Goal: Register for event/course

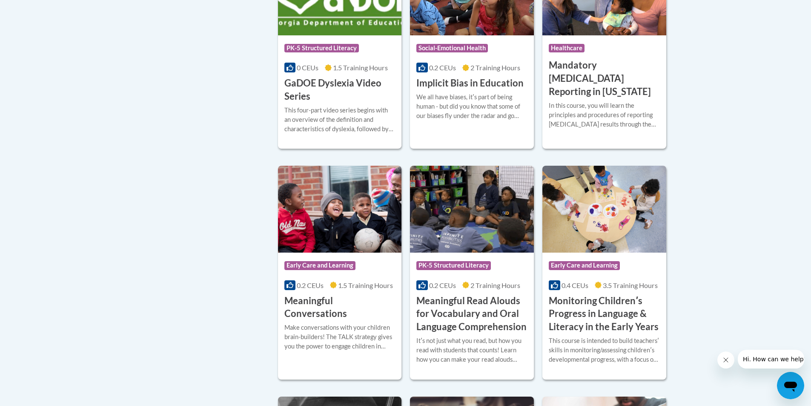
scroll to position [1193, 0]
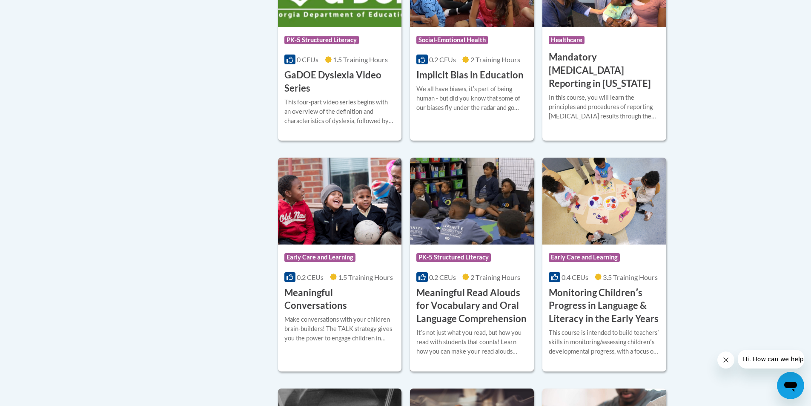
click at [462, 325] on h3 "Meaningful Read Alouds for Vocabulary and Oral Language Comprehension" at bounding box center [472, 305] width 111 height 39
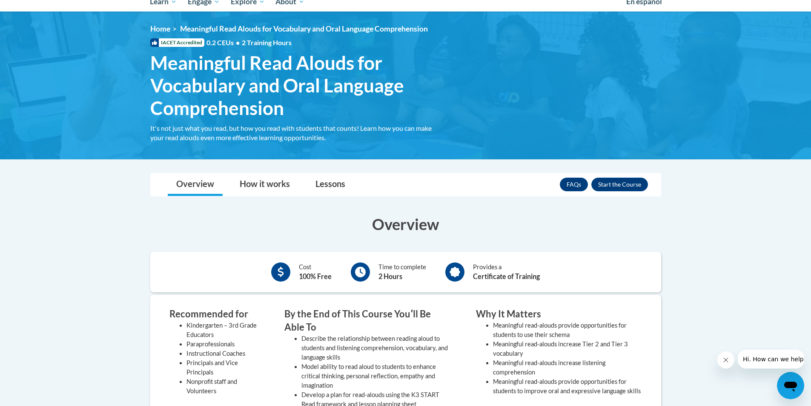
scroll to position [128, 0]
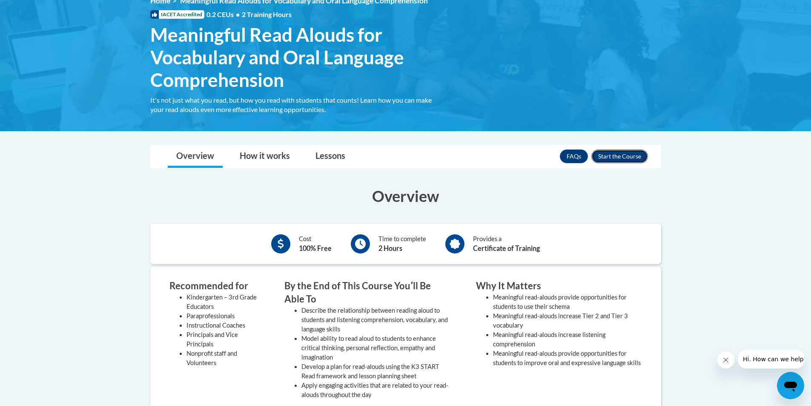
click at [608, 156] on button "Enroll" at bounding box center [620, 156] width 57 height 14
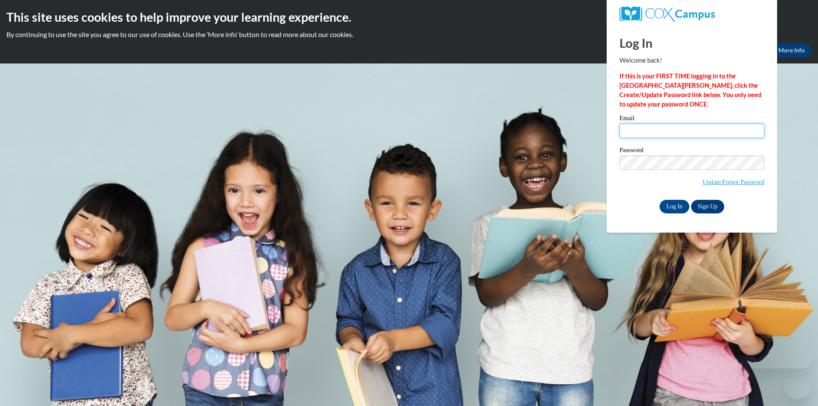
click at [679, 132] on input "Email" at bounding box center [691, 131] width 145 height 14
type input "lmiranda@lccaa.net"
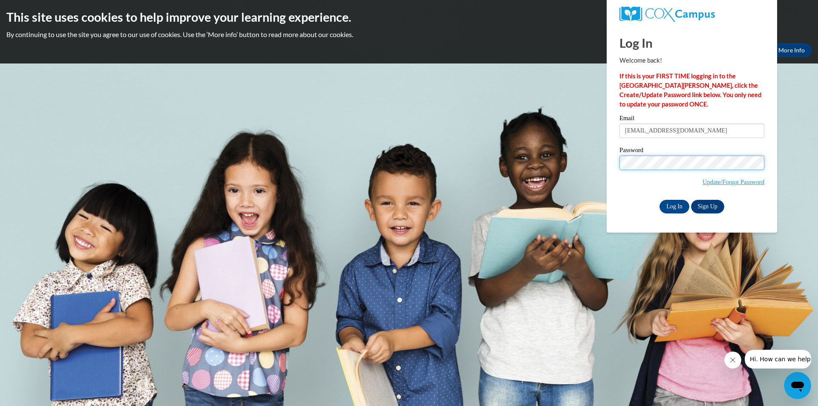
click at [659, 200] on input "Log In" at bounding box center [674, 207] width 30 height 14
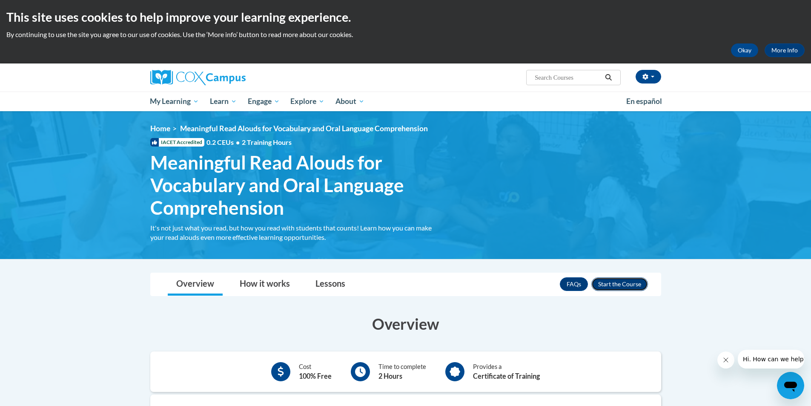
click at [614, 286] on button "Enroll" at bounding box center [620, 284] width 57 height 14
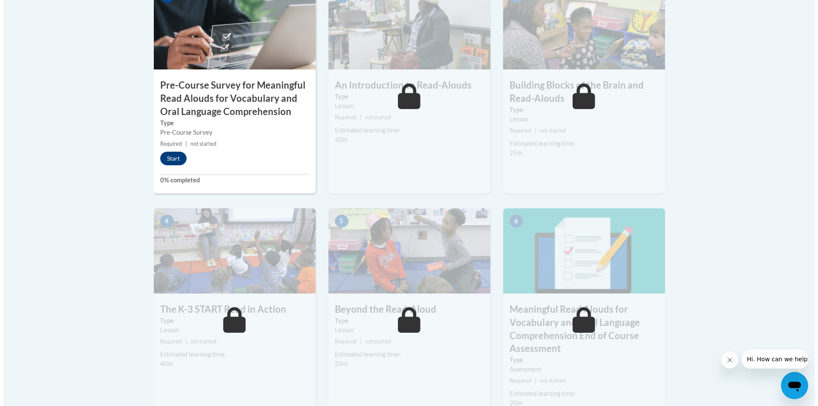
scroll to position [298, 0]
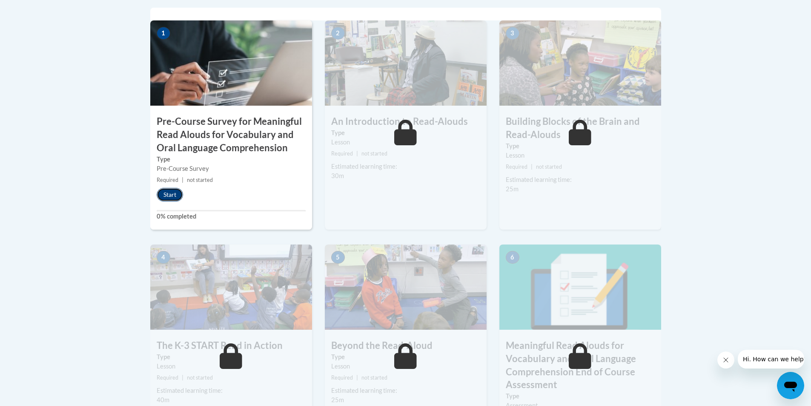
click at [162, 193] on button "Start" at bounding box center [170, 195] width 26 height 14
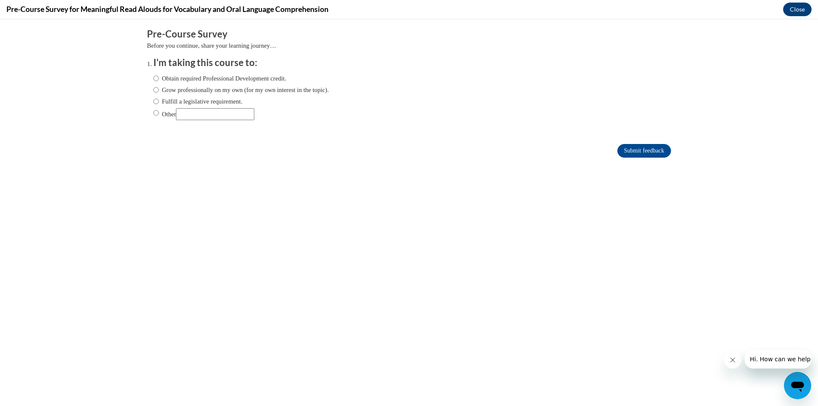
scroll to position [0, 0]
click at [153, 77] on input "Obtain required Professional Development credit." at bounding box center [156, 78] width 6 height 9
radio input "true"
click at [640, 151] on input "Submit feedback" at bounding box center [644, 151] width 54 height 14
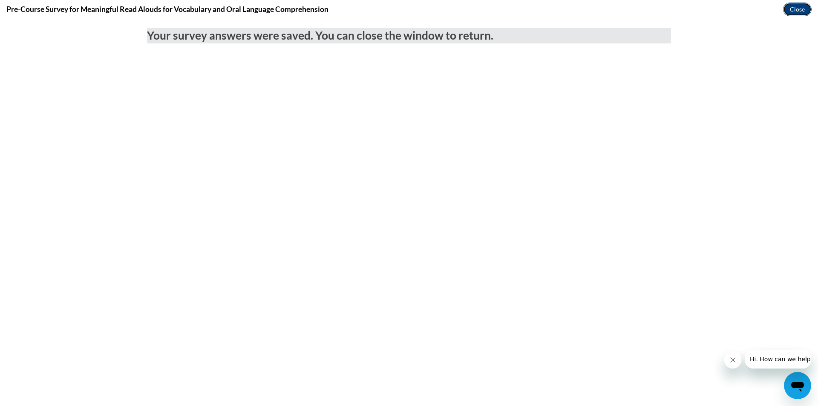
click at [797, 5] on button "Close" at bounding box center [797, 10] width 29 height 14
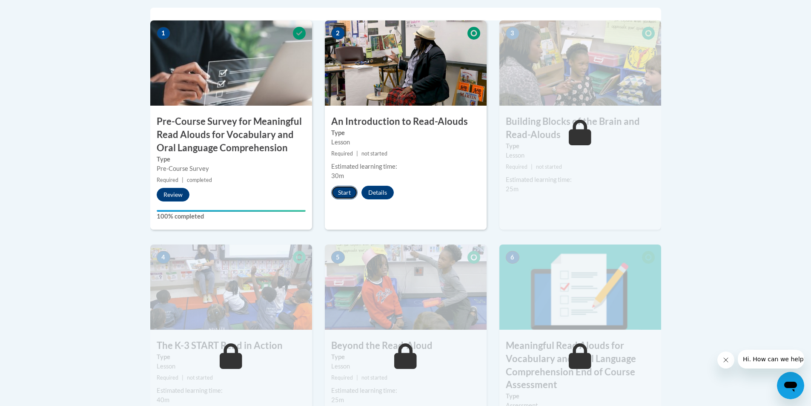
click at [350, 190] on button "Start" at bounding box center [344, 193] width 26 height 14
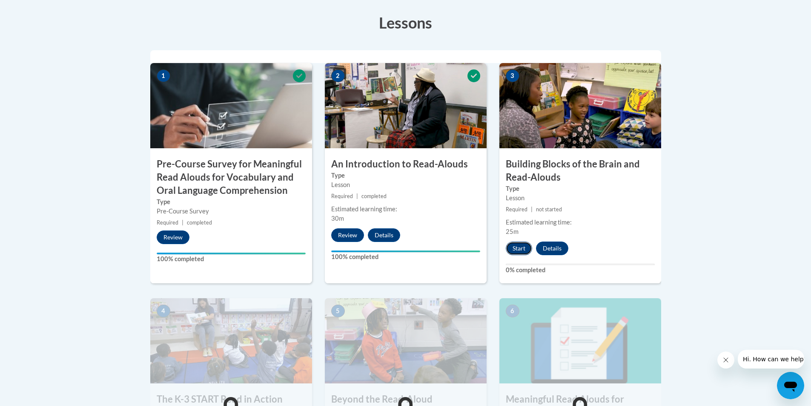
click at [522, 252] on button "Start" at bounding box center [519, 248] width 26 height 14
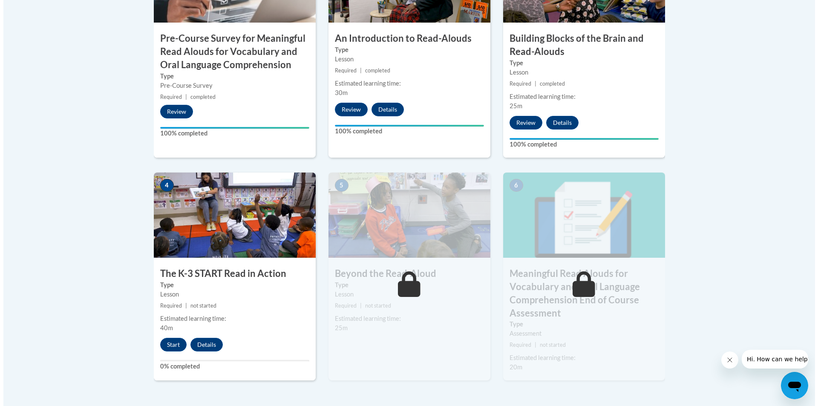
scroll to position [383, 0]
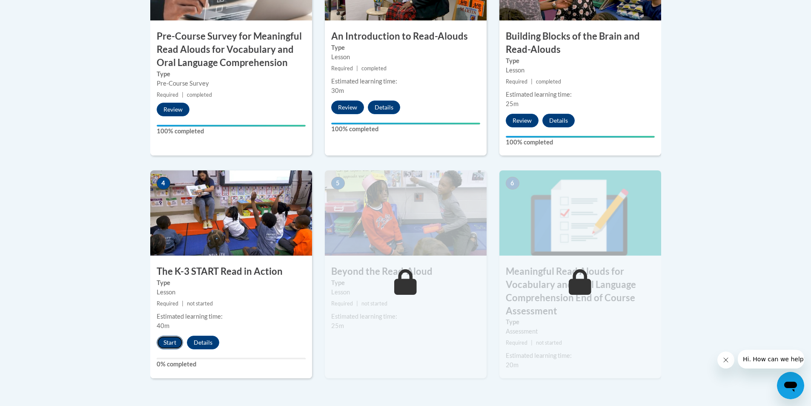
click at [171, 340] on button "Start" at bounding box center [170, 343] width 26 height 14
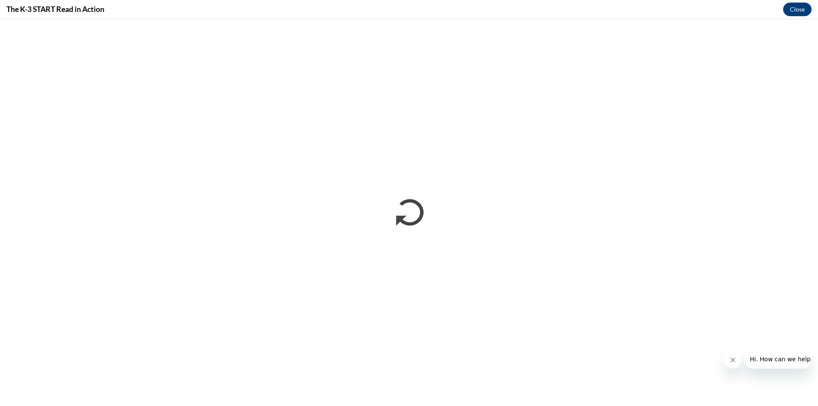
scroll to position [0, 0]
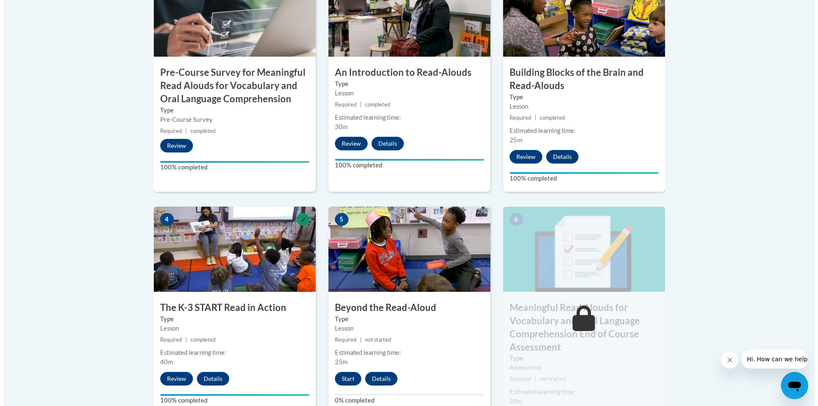
scroll to position [426, 0]
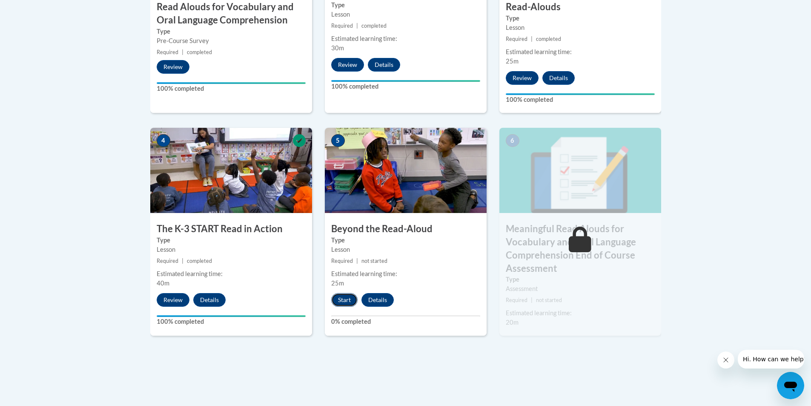
click at [346, 302] on button "Start" at bounding box center [344, 300] width 26 height 14
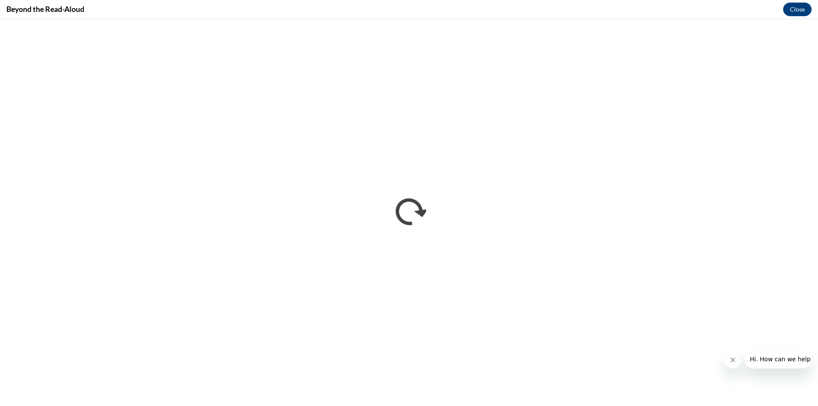
scroll to position [0, 0]
click at [790, 9] on button "Close" at bounding box center [797, 10] width 29 height 14
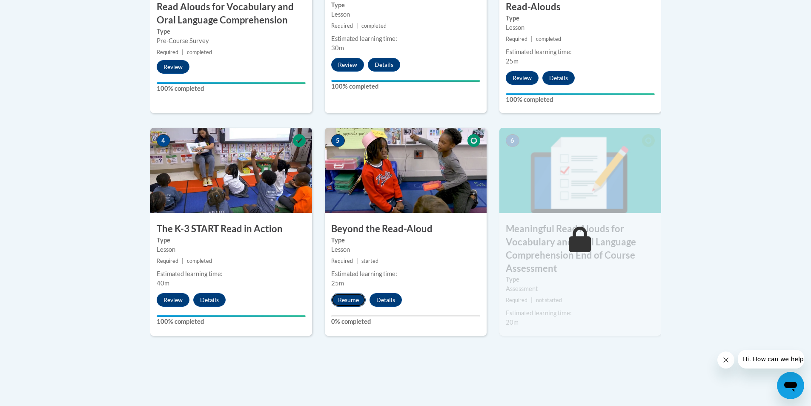
click at [353, 302] on button "Resume" at bounding box center [348, 300] width 34 height 14
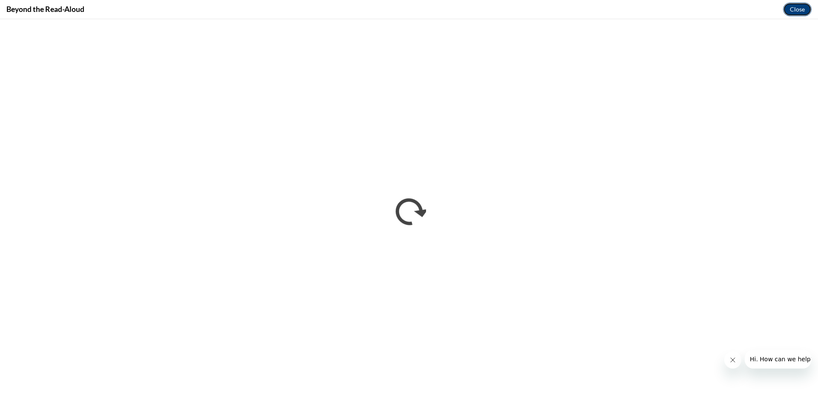
click at [802, 8] on button "Close" at bounding box center [797, 10] width 29 height 14
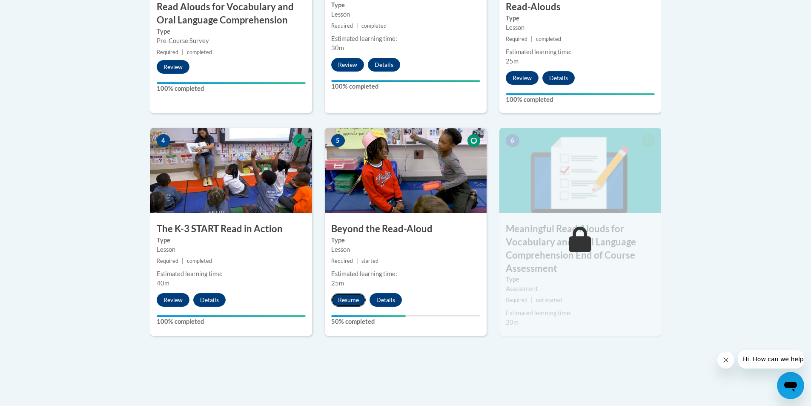
click at [348, 301] on button "Resume" at bounding box center [348, 300] width 34 height 14
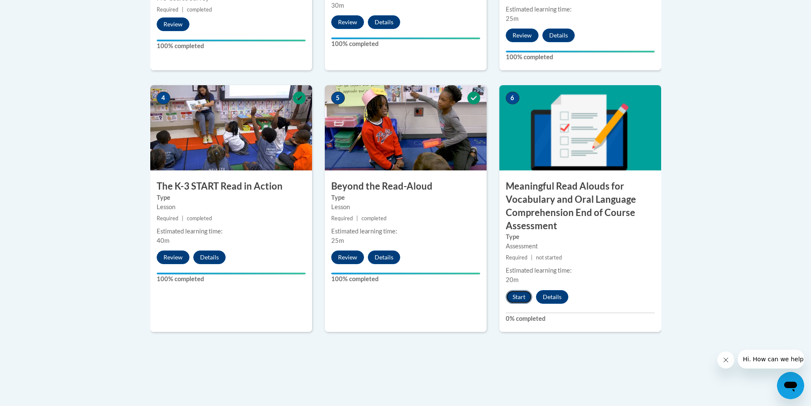
click at [517, 299] on button "Start" at bounding box center [519, 297] width 26 height 14
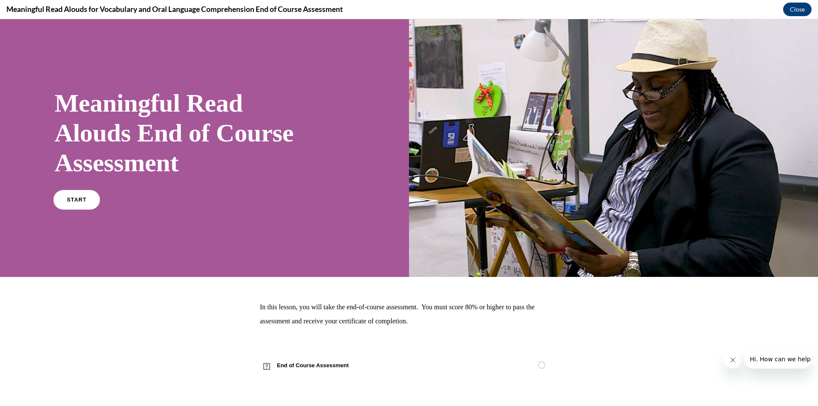
click at [80, 199] on span "START" at bounding box center [77, 200] width 20 height 6
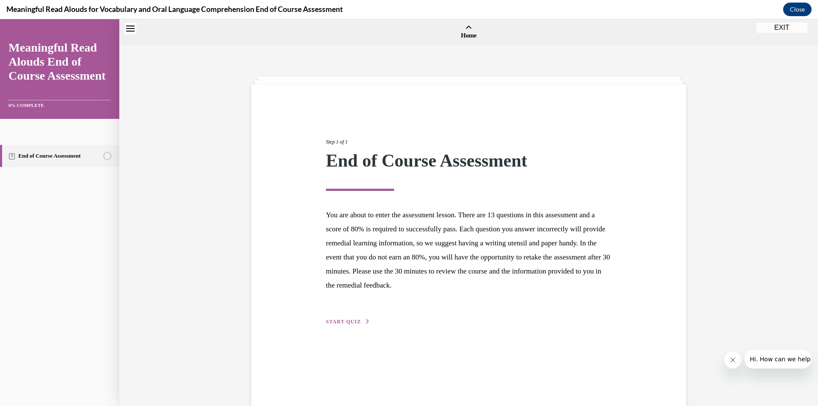
scroll to position [26, 0]
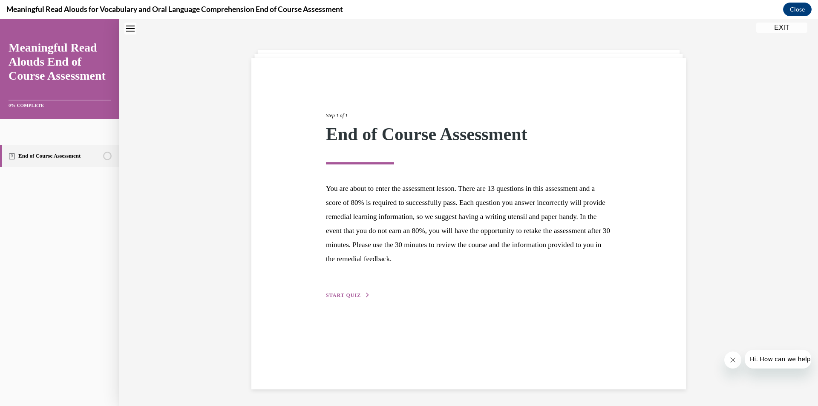
click at [348, 296] on span "START QUIZ" at bounding box center [343, 295] width 35 height 6
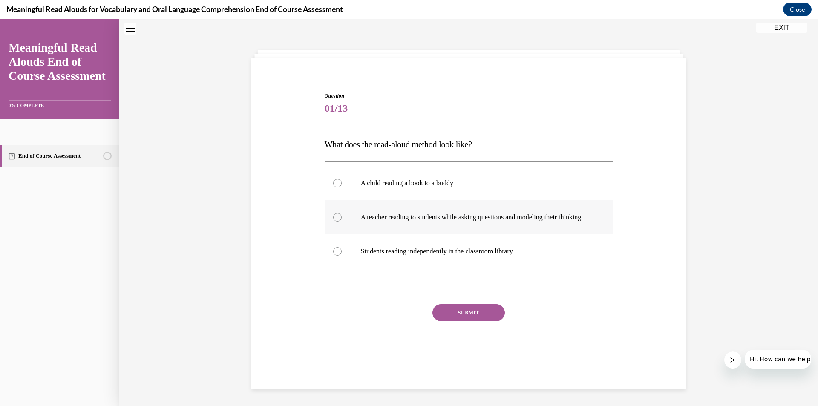
click at [333, 221] on div at bounding box center [337, 217] width 9 height 9
click at [333, 221] on input "A teacher reading to students while asking questions and modeling their thinking" at bounding box center [337, 217] width 9 height 9
radio input "true"
click at [471, 321] on button "SUBMIT" at bounding box center [468, 312] width 72 height 17
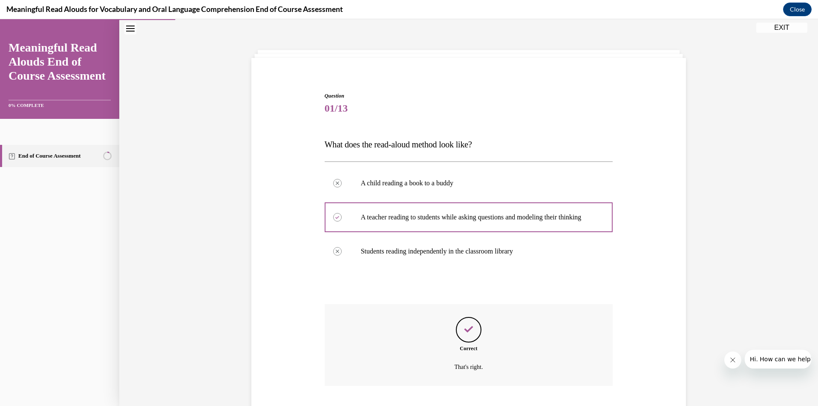
scroll to position [89, 0]
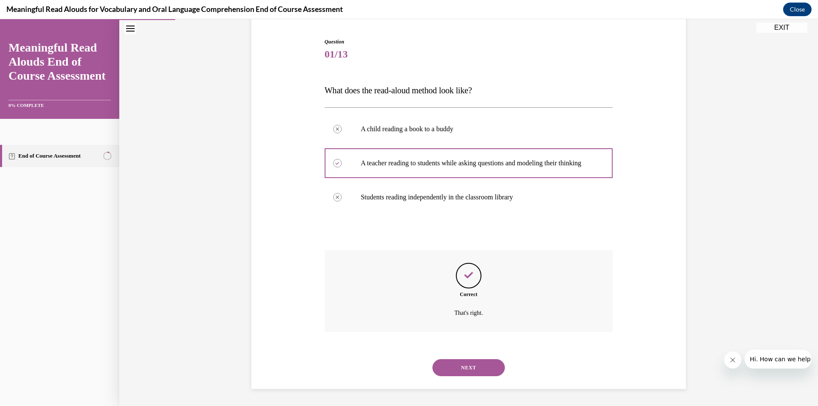
click at [467, 369] on button "NEXT" at bounding box center [468, 367] width 72 height 17
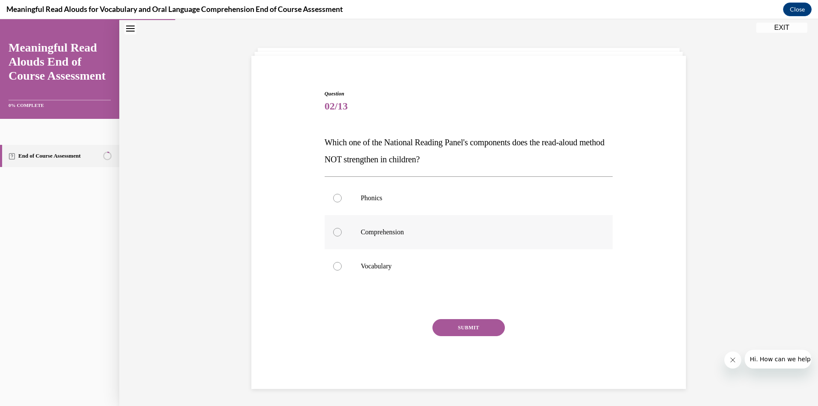
scroll to position [29, 0]
drag, startPoint x: 333, startPoint y: 200, endPoint x: 363, endPoint y: 255, distance: 62.5
click at [336, 200] on div at bounding box center [337, 198] width 9 height 9
click at [336, 200] on input "Phonics" at bounding box center [337, 198] width 9 height 9
radio input "true"
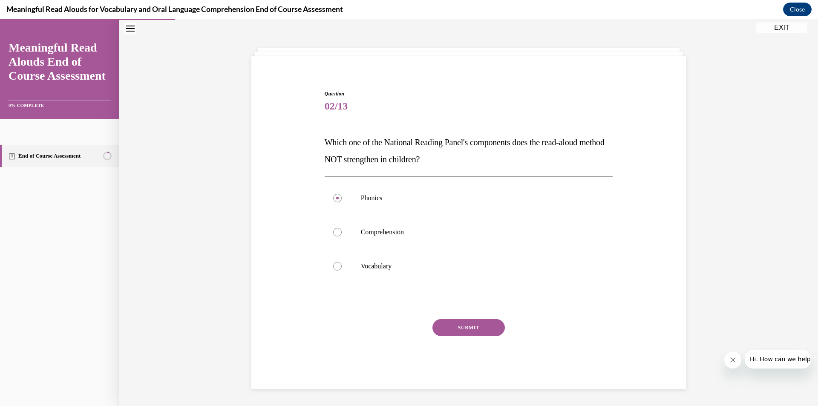
click at [466, 331] on button "SUBMIT" at bounding box center [468, 327] width 72 height 17
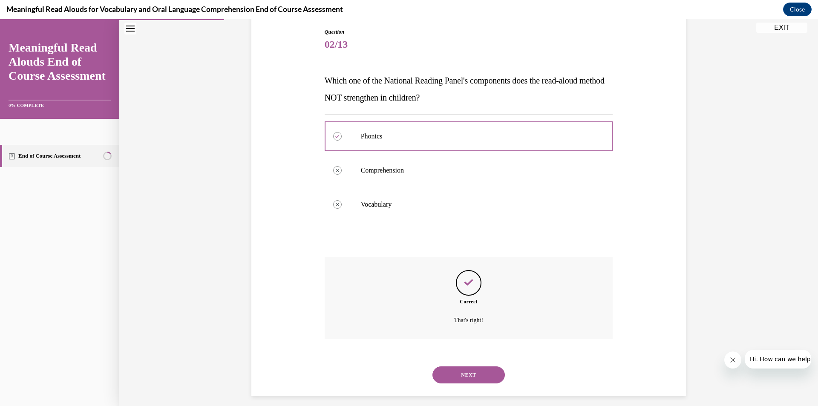
scroll to position [98, 0]
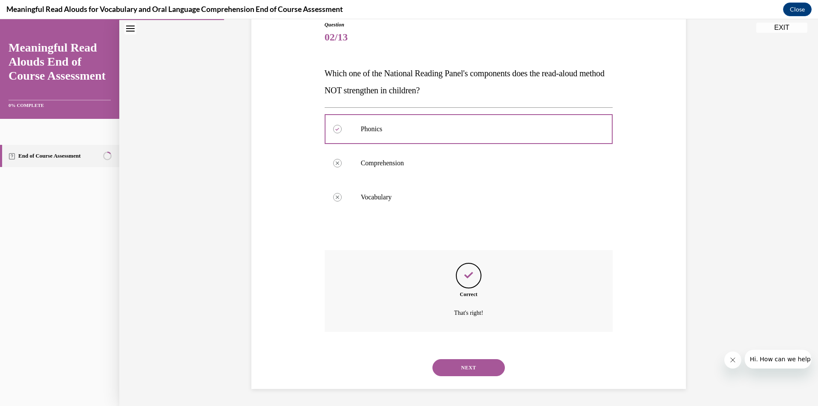
click at [463, 370] on button "NEXT" at bounding box center [468, 367] width 72 height 17
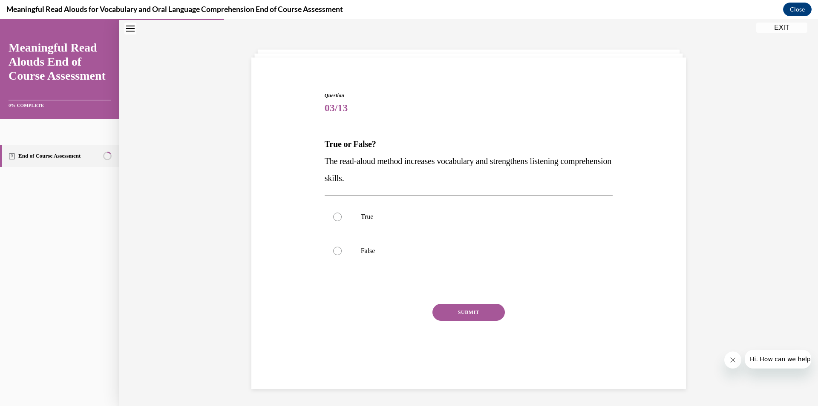
scroll to position [27, 0]
click at [335, 221] on div at bounding box center [337, 217] width 9 height 9
click at [335, 221] on input "True" at bounding box center [337, 217] width 9 height 9
radio input "true"
click at [446, 311] on button "SUBMIT" at bounding box center [468, 312] width 72 height 17
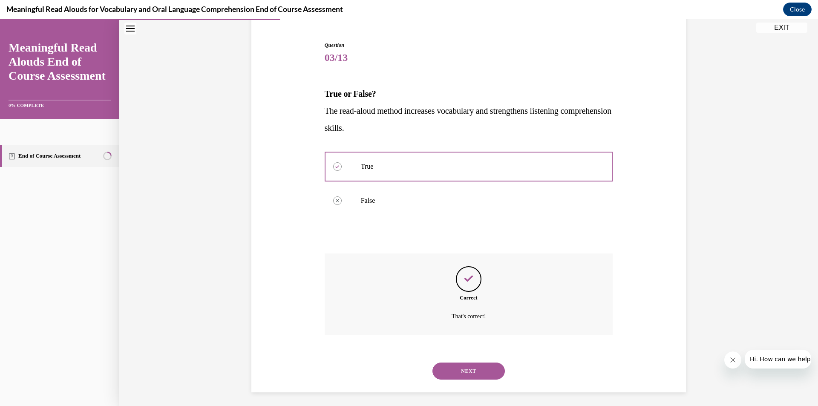
scroll to position [80, 0]
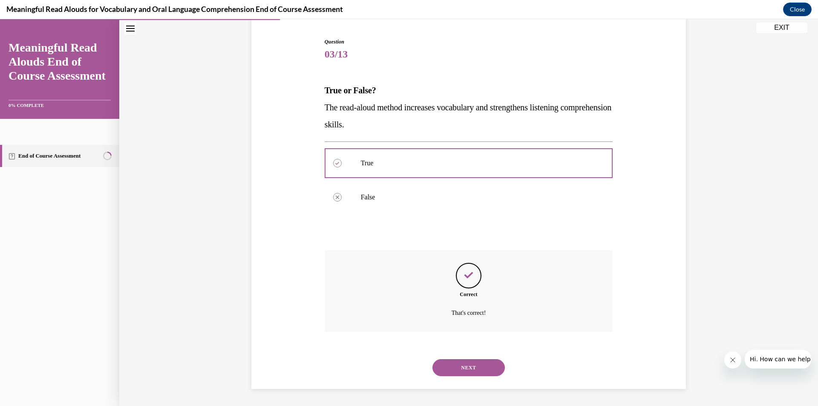
click at [456, 369] on button "NEXT" at bounding box center [468, 367] width 72 height 17
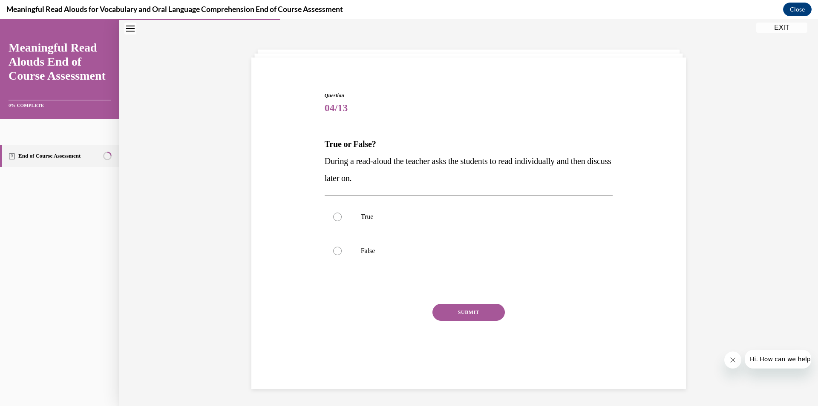
scroll to position [27, 0]
click at [334, 253] on div at bounding box center [337, 251] width 9 height 9
click at [334, 253] on input "False" at bounding box center [337, 251] width 9 height 9
radio input "true"
click at [473, 316] on button "SUBMIT" at bounding box center [468, 312] width 72 height 17
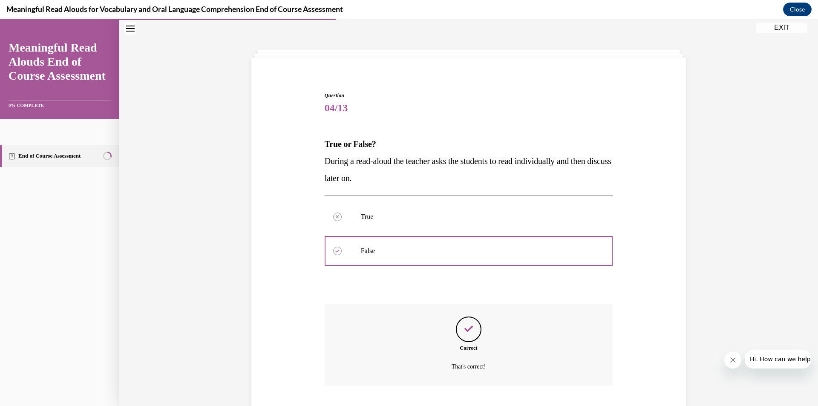
scroll to position [80, 0]
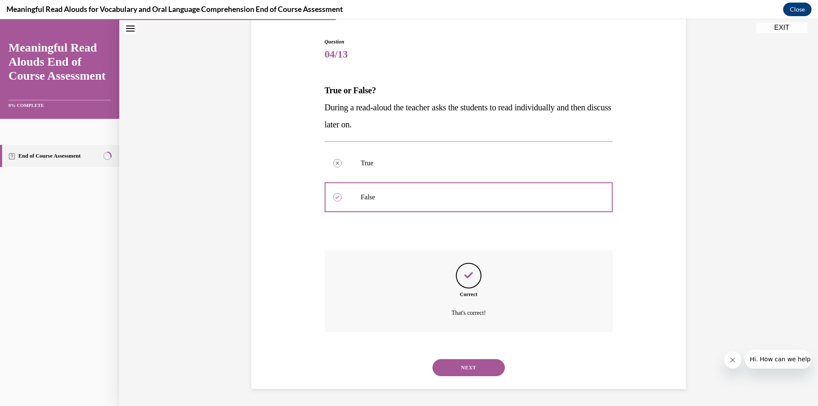
click at [472, 365] on button "NEXT" at bounding box center [468, 367] width 72 height 17
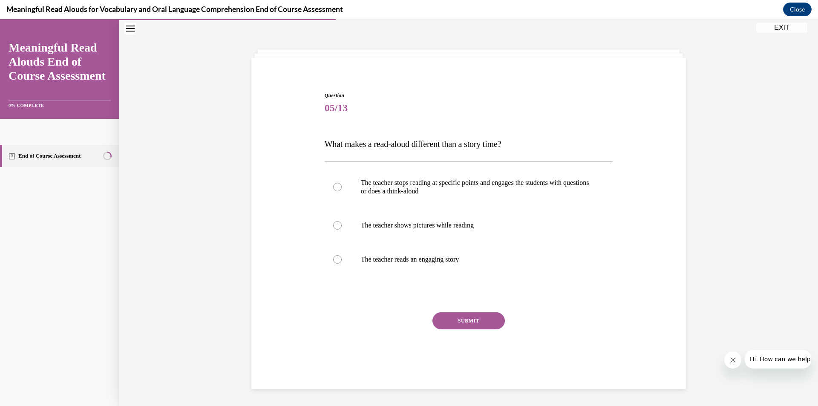
scroll to position [27, 0]
click at [333, 189] on div at bounding box center [337, 187] width 9 height 9
click at [333, 189] on input "The teacher stops reading at specific points and engages the students with ques…" at bounding box center [337, 187] width 9 height 9
radio input "true"
click at [470, 315] on button "SUBMIT" at bounding box center [468, 320] width 72 height 17
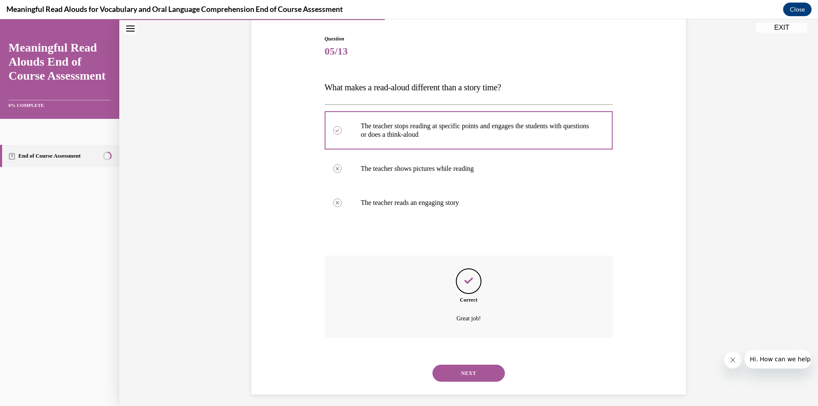
scroll to position [89, 0]
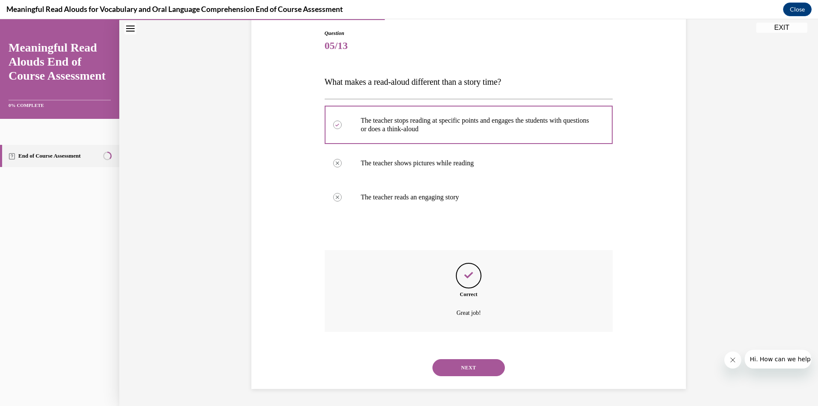
click at [456, 368] on button "NEXT" at bounding box center [468, 367] width 72 height 17
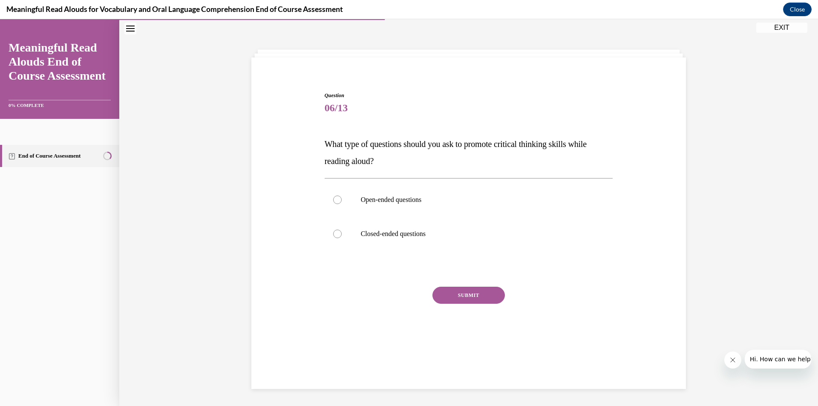
drag, startPoint x: 336, startPoint y: 199, endPoint x: 305, endPoint y: 191, distance: 32.6
click at [335, 199] on div at bounding box center [337, 199] width 9 height 9
click at [335, 199] on input "Open-ended questions" at bounding box center [337, 199] width 9 height 9
radio input "true"
click at [472, 294] on button "SUBMIT" at bounding box center [468, 295] width 72 height 17
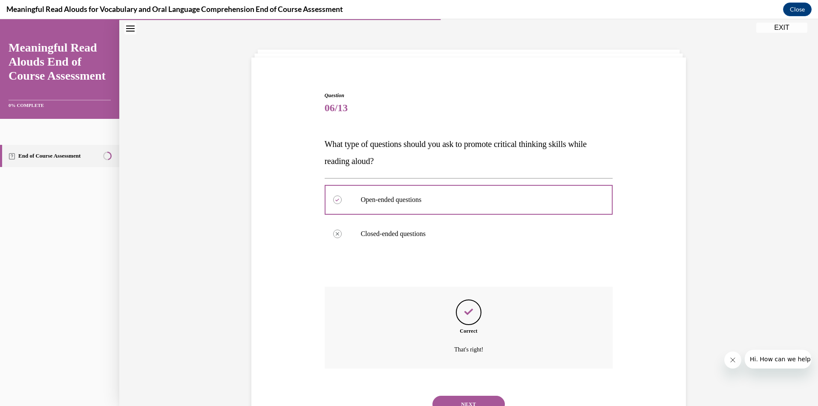
scroll to position [63, 0]
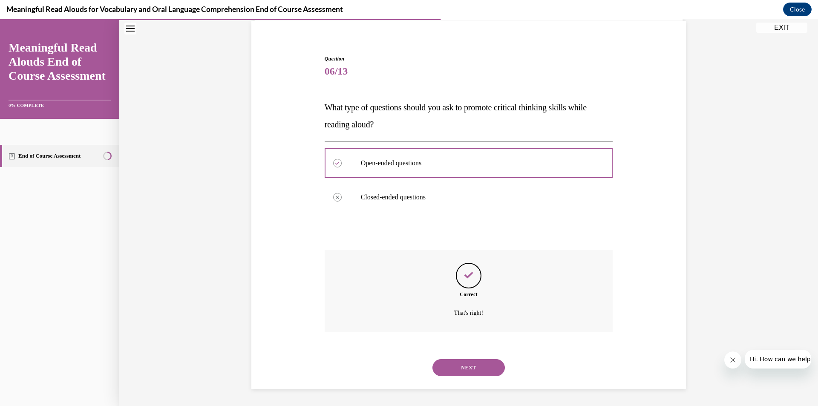
click at [464, 373] on button "NEXT" at bounding box center [468, 367] width 72 height 17
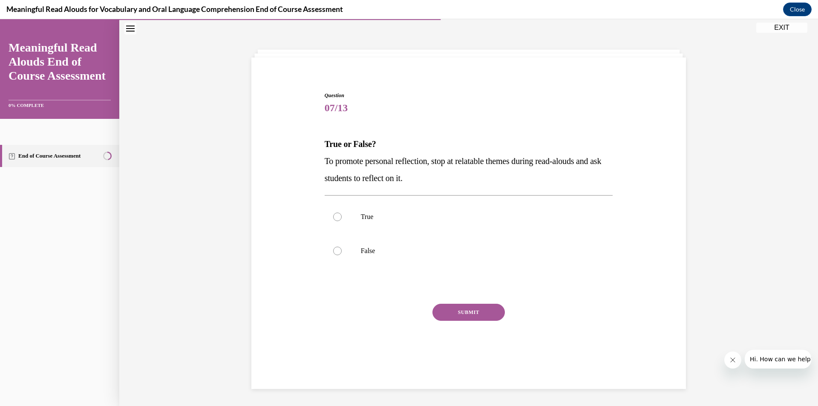
scroll to position [27, 0]
click at [333, 217] on div at bounding box center [337, 217] width 9 height 9
click at [333, 217] on input "True" at bounding box center [337, 217] width 9 height 9
radio input "true"
click at [459, 311] on button "SUBMIT" at bounding box center [468, 312] width 72 height 17
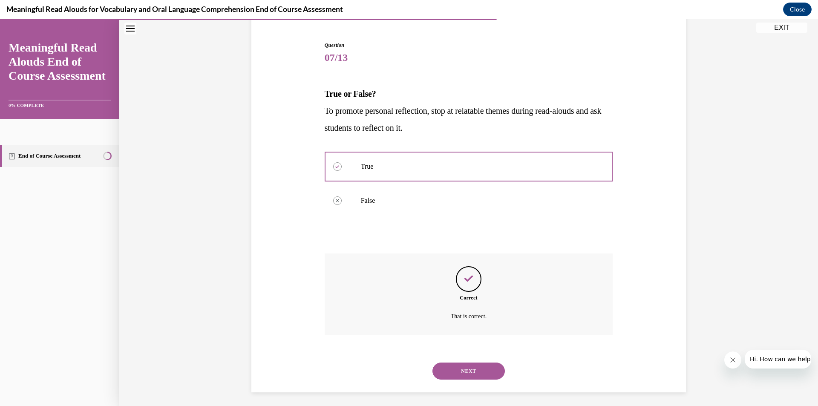
scroll to position [80, 0]
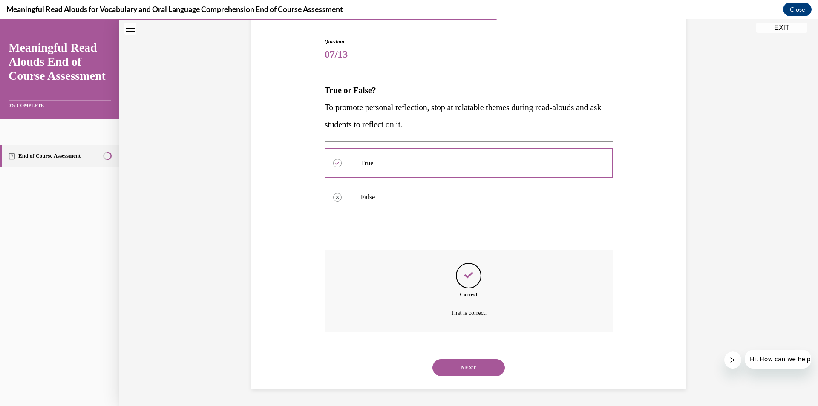
click at [469, 364] on button "NEXT" at bounding box center [468, 367] width 72 height 17
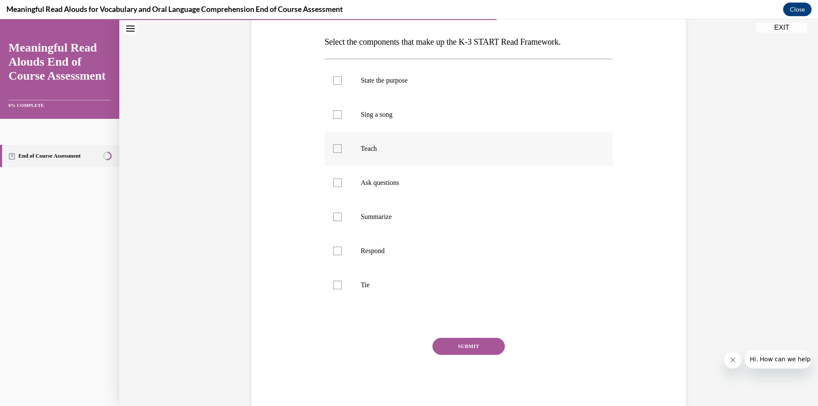
scroll to position [130, 0]
click at [328, 78] on label "State the purpose" at bounding box center [469, 80] width 288 height 34
click at [333, 78] on input "State the purpose" at bounding box center [337, 79] width 9 height 9
checkbox input "true"
click at [334, 147] on div at bounding box center [337, 148] width 9 height 9
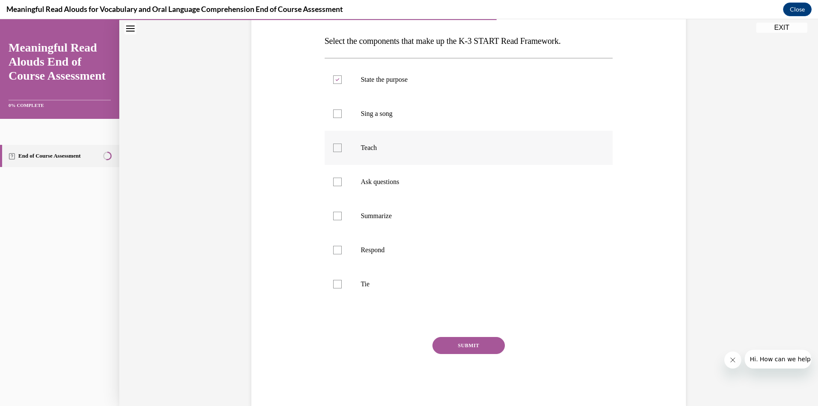
click at [334, 147] on input "Teach" at bounding box center [337, 148] width 9 height 9
checkbox input "true"
click at [333, 184] on div at bounding box center [337, 182] width 9 height 9
click at [333, 184] on input "Ask questions" at bounding box center [337, 182] width 9 height 9
checkbox input "true"
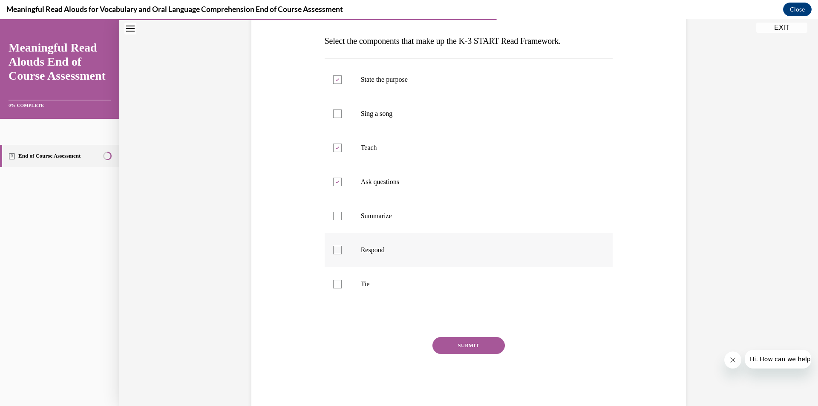
click at [333, 248] on div at bounding box center [337, 250] width 9 height 9
click at [333, 248] on input "Respond" at bounding box center [337, 250] width 9 height 9
checkbox input "true"
click at [333, 285] on div at bounding box center [337, 284] width 9 height 9
click at [333, 285] on input "Tie" at bounding box center [337, 284] width 9 height 9
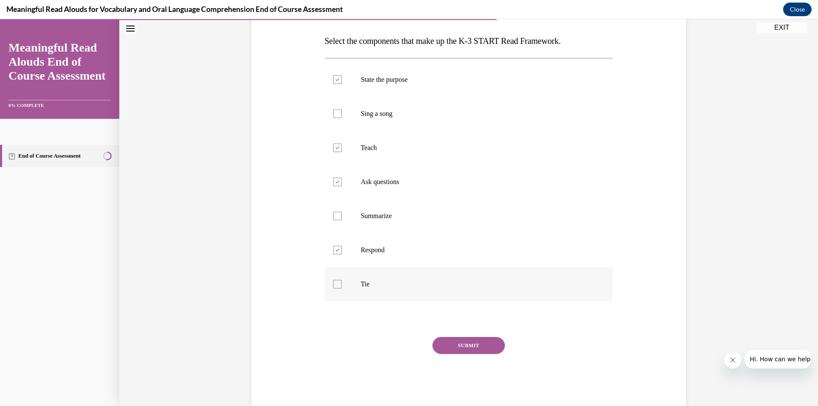
checkbox input "true"
click at [447, 328] on div "Question 08/13 Select the components that make up the K-3 START Read Framework.…" at bounding box center [469, 198] width 288 height 418
click at [448, 342] on button "SUBMIT" at bounding box center [468, 345] width 72 height 17
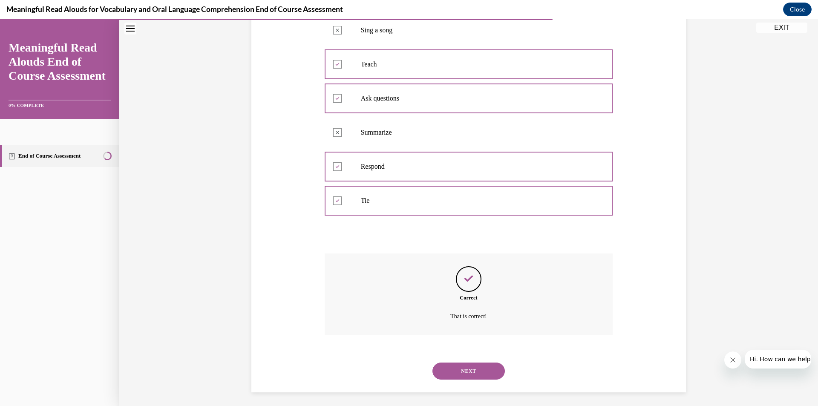
scroll to position [217, 0]
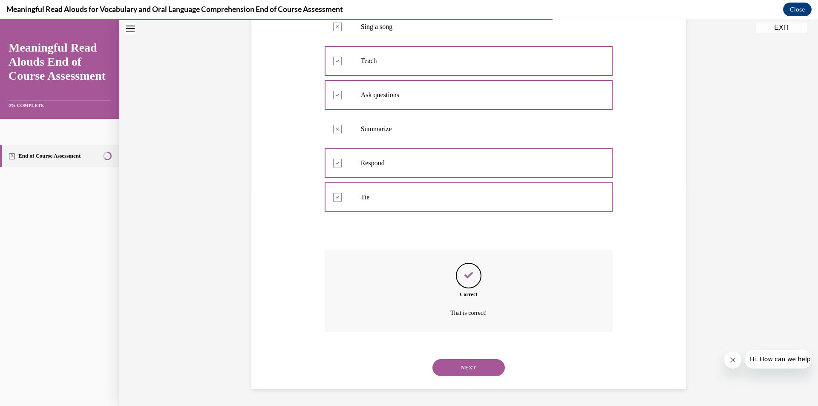
click at [472, 365] on button "NEXT" at bounding box center [468, 367] width 72 height 17
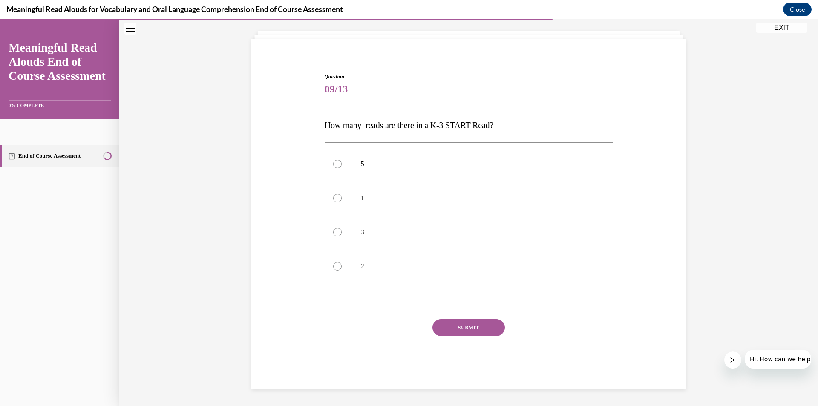
scroll to position [46, 0]
drag, startPoint x: 333, startPoint y: 234, endPoint x: 342, endPoint y: 236, distance: 9.7
click at [333, 233] on div at bounding box center [337, 232] width 9 height 9
click at [333, 233] on input "3" at bounding box center [337, 232] width 9 height 9
radio input "true"
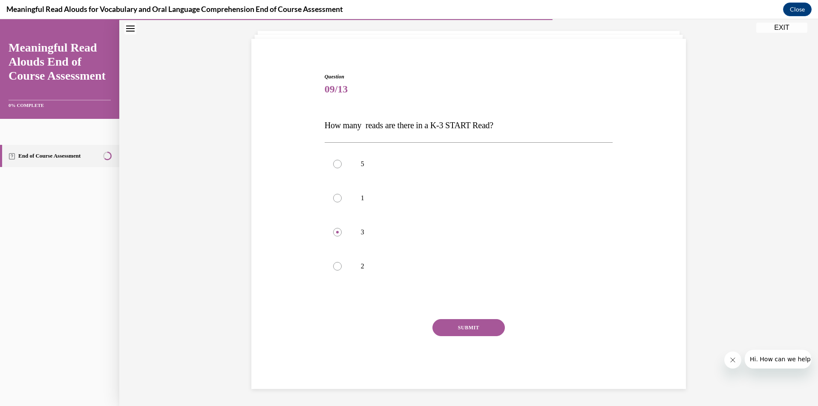
click at [468, 330] on button "SUBMIT" at bounding box center [468, 327] width 72 height 17
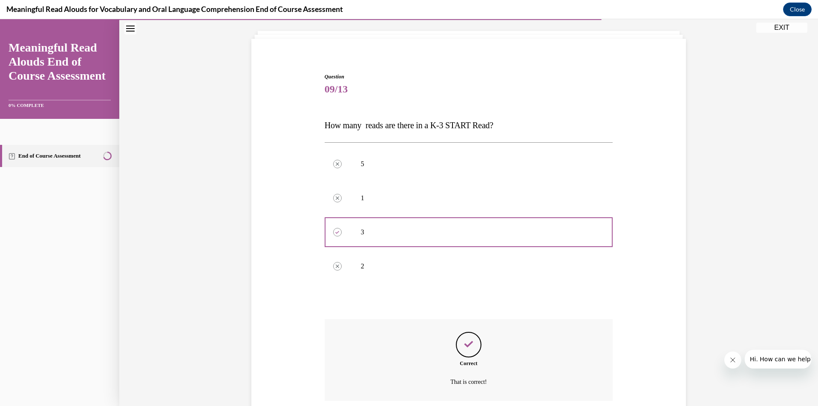
scroll to position [115, 0]
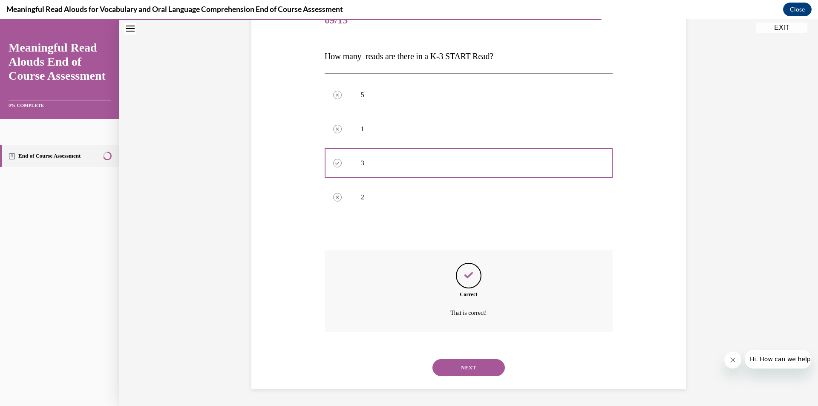
click at [466, 367] on button "NEXT" at bounding box center [468, 367] width 72 height 17
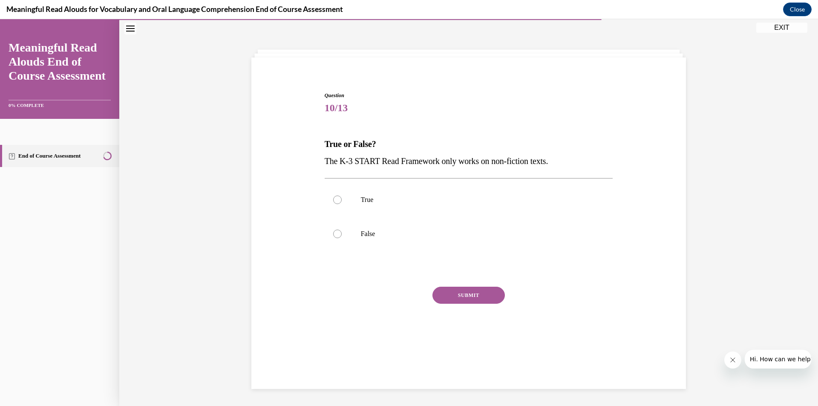
scroll to position [27, 0]
click at [335, 235] on div at bounding box center [337, 234] width 9 height 9
click at [335, 235] on input "False" at bounding box center [337, 234] width 9 height 9
radio input "true"
click at [460, 295] on button "SUBMIT" at bounding box center [468, 295] width 72 height 17
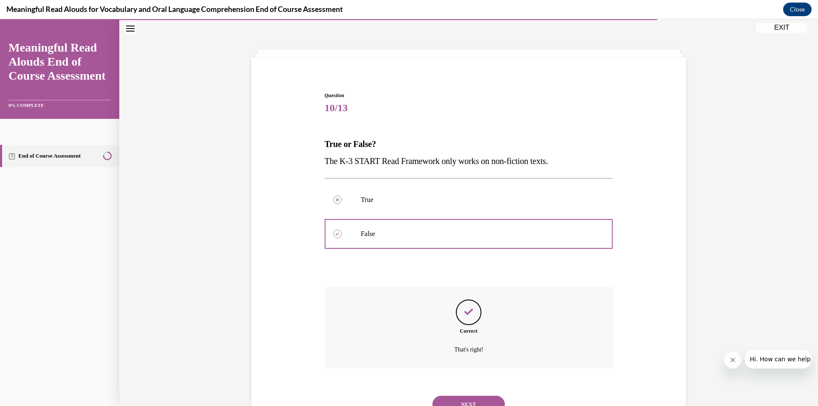
scroll to position [63, 0]
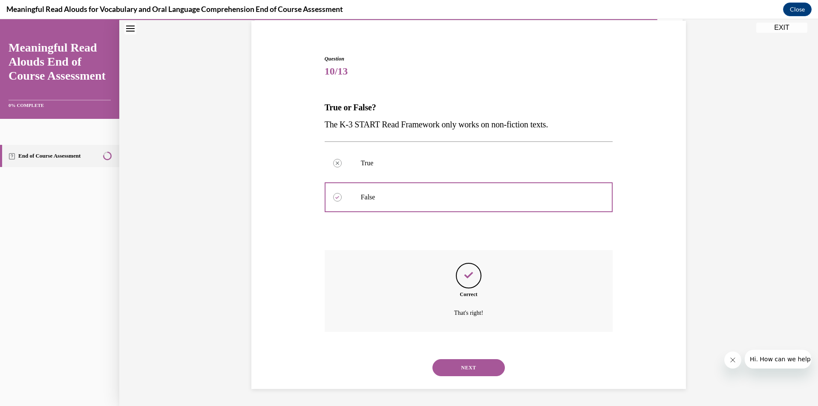
click at [478, 368] on button "NEXT" at bounding box center [468, 367] width 72 height 17
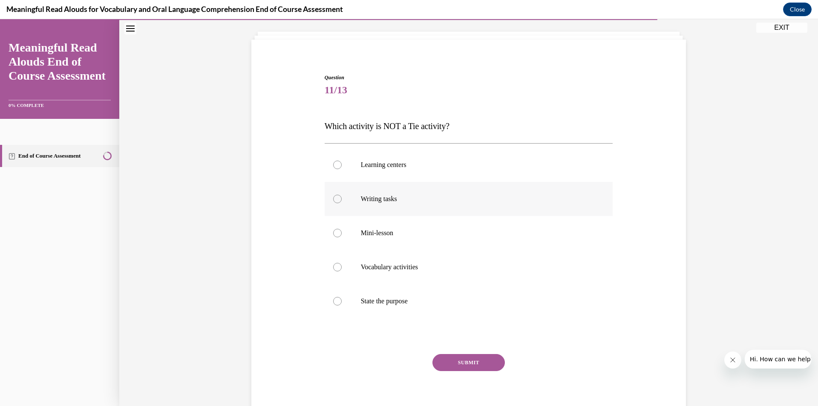
scroll to position [80, 0]
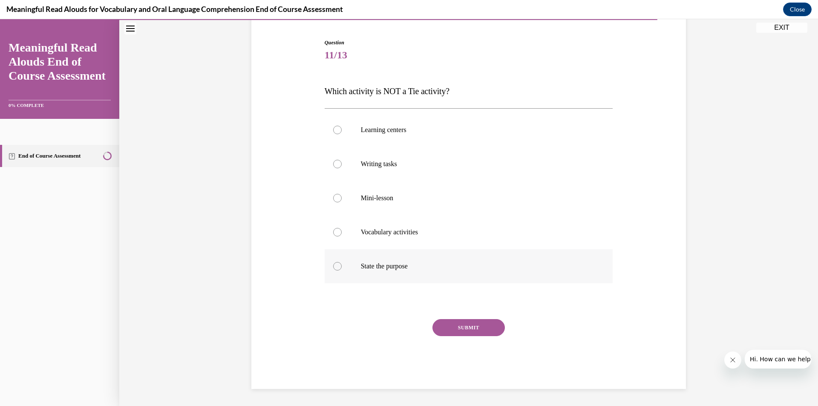
click at [333, 265] on div at bounding box center [337, 266] width 9 height 9
click at [333, 265] on input "State the purpose" at bounding box center [337, 266] width 9 height 9
radio input "true"
click at [475, 327] on button "SUBMIT" at bounding box center [468, 327] width 72 height 17
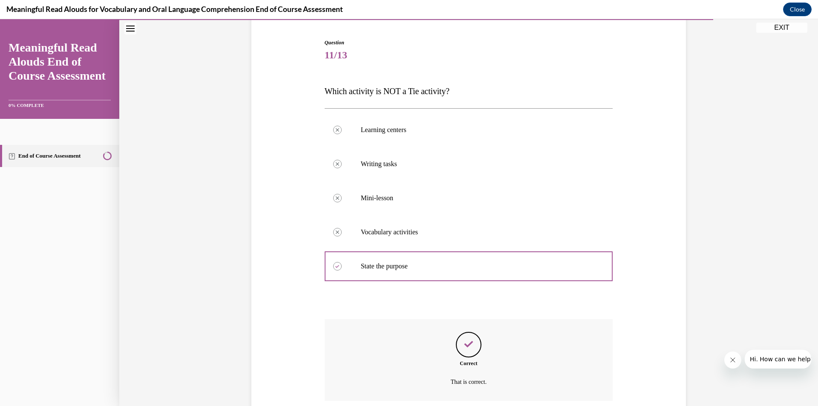
scroll to position [149, 0]
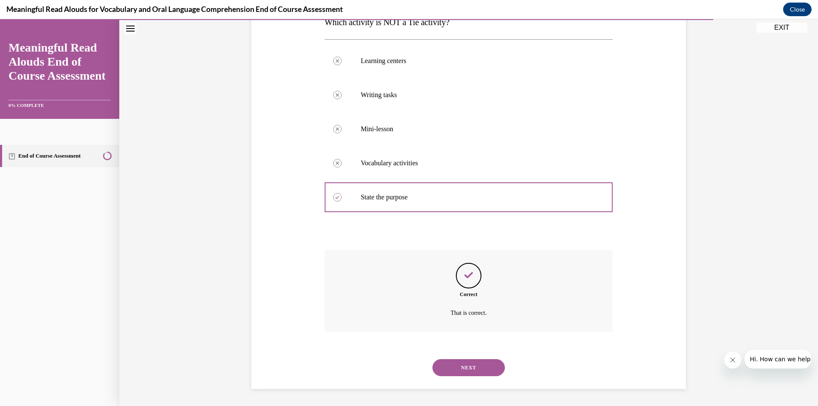
click at [472, 363] on button "NEXT" at bounding box center [468, 367] width 72 height 17
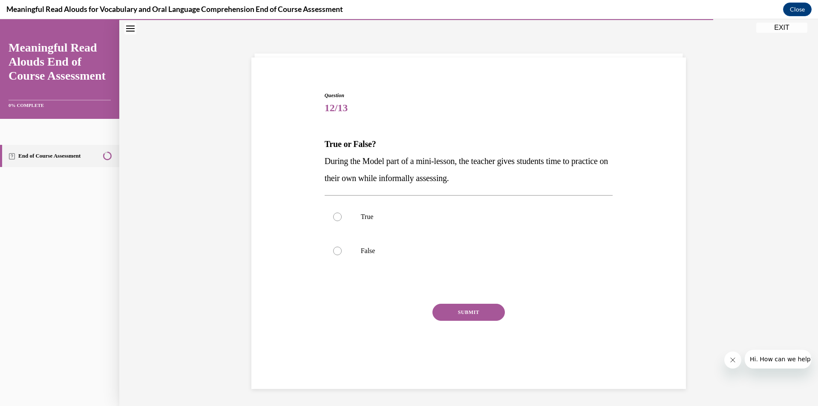
scroll to position [27, 0]
click at [333, 214] on div at bounding box center [337, 217] width 9 height 9
click at [333, 214] on input "True" at bounding box center [337, 217] width 9 height 9
radio input "true"
click at [455, 313] on button "SUBMIT" at bounding box center [468, 312] width 72 height 17
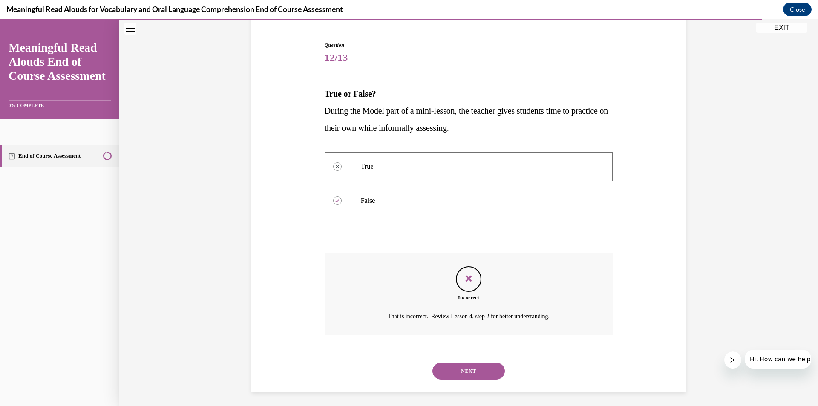
scroll to position [80, 0]
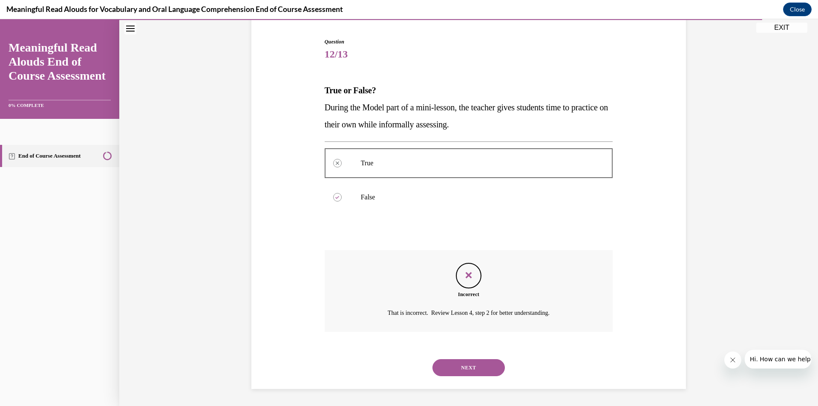
click at [482, 371] on button "NEXT" at bounding box center [468, 367] width 72 height 17
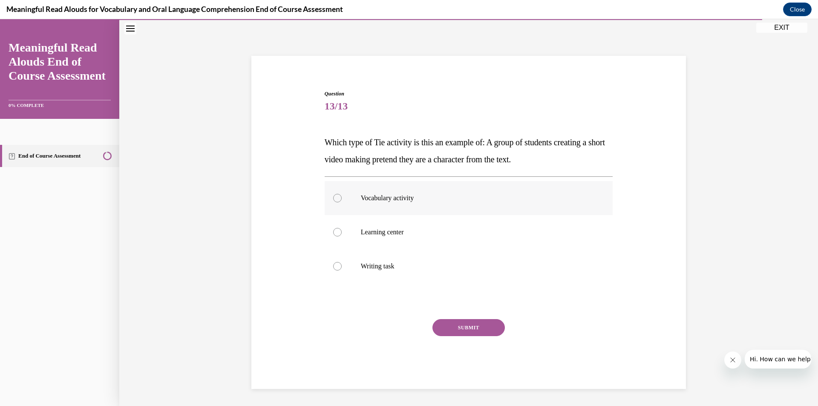
click at [333, 198] on div at bounding box center [337, 198] width 9 height 9
click at [333, 198] on input "Vocabulary activity" at bounding box center [337, 198] width 9 height 9
radio input "true"
click at [450, 331] on button "SUBMIT" at bounding box center [468, 327] width 72 height 17
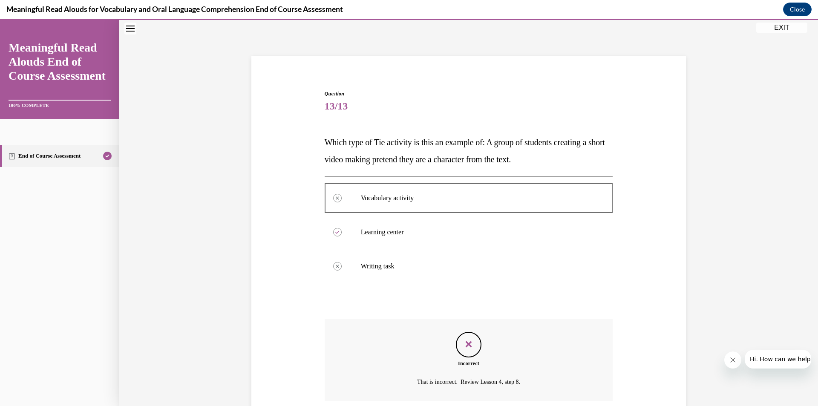
scroll to position [98, 0]
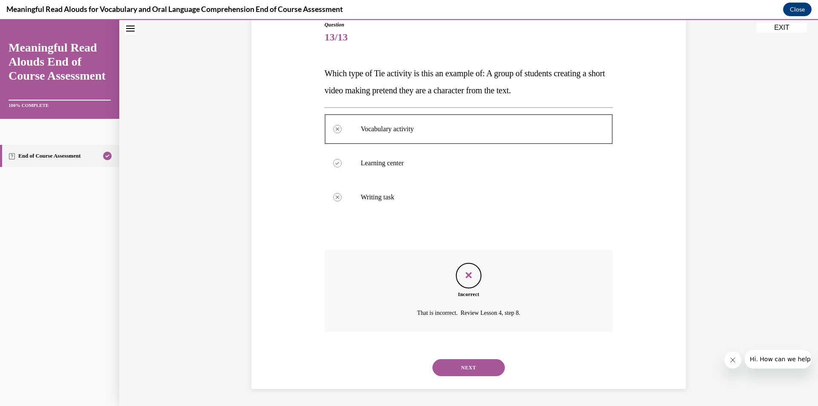
click at [456, 364] on button "NEXT" at bounding box center [468, 367] width 72 height 17
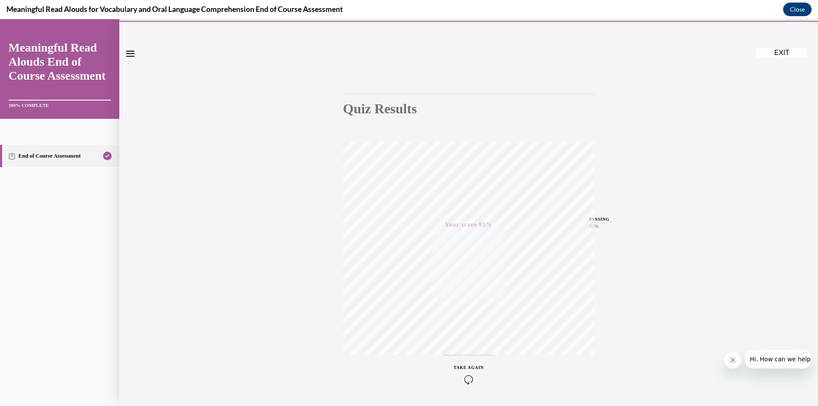
scroll to position [0, 0]
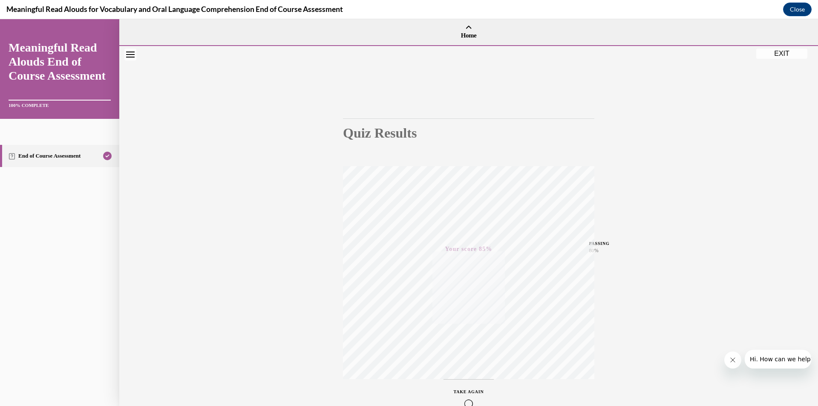
click at [782, 52] on button "EXIT" at bounding box center [781, 54] width 51 height 10
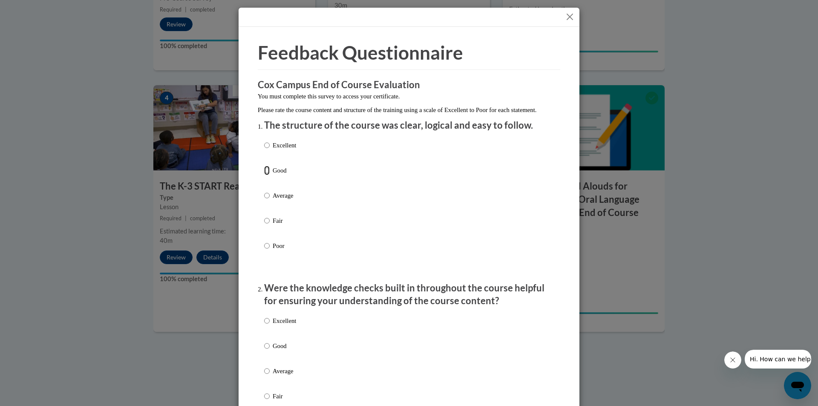
click at [266, 175] on input "Good" at bounding box center [267, 170] width 6 height 9
radio input "true"
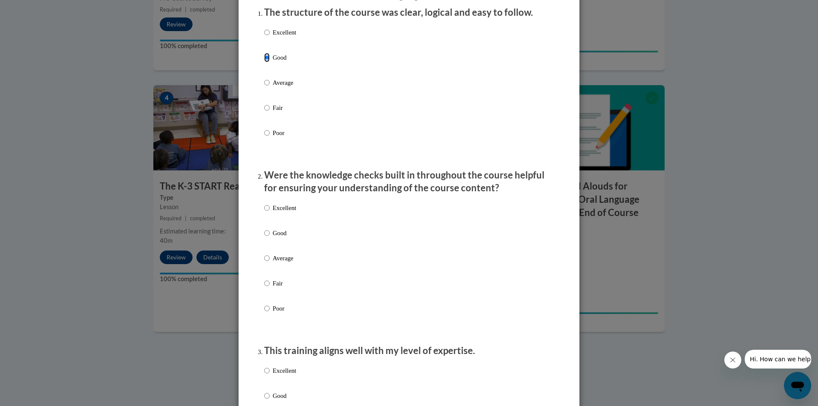
scroll to position [128, 0]
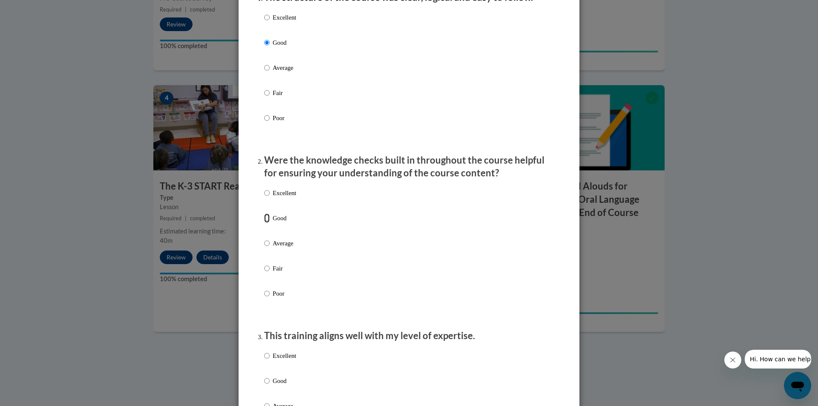
click at [264, 223] on input "Good" at bounding box center [267, 217] width 6 height 9
radio input "true"
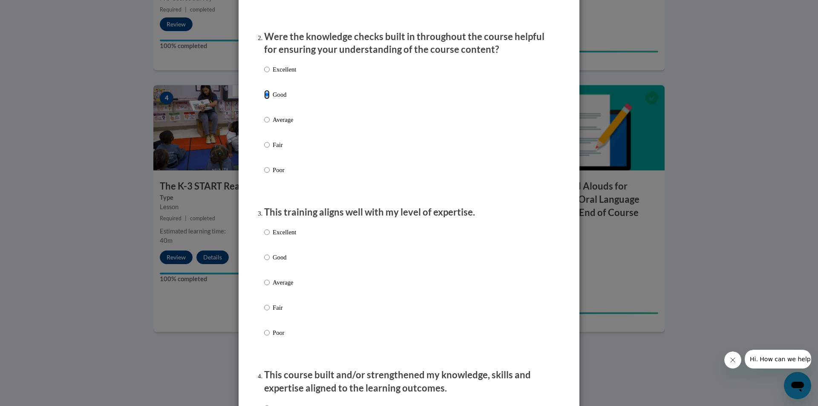
scroll to position [256, 0]
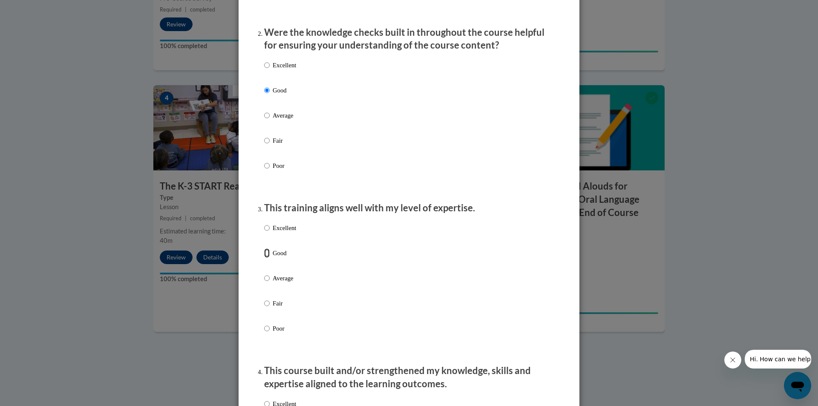
click at [264, 258] on input "Good" at bounding box center [267, 252] width 6 height 9
radio input "true"
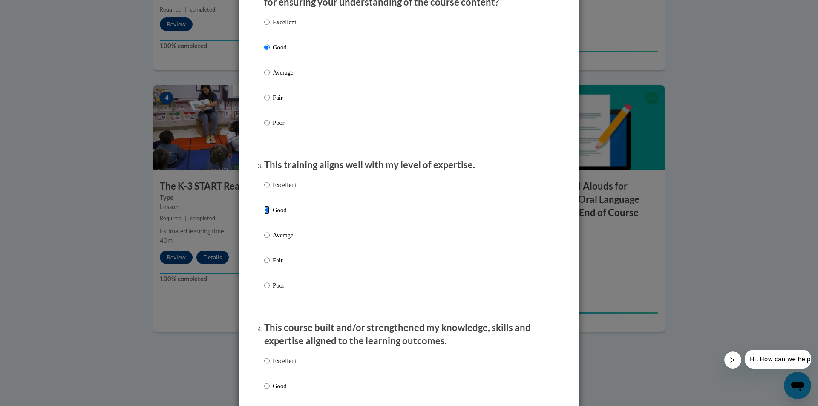
scroll to position [426, 0]
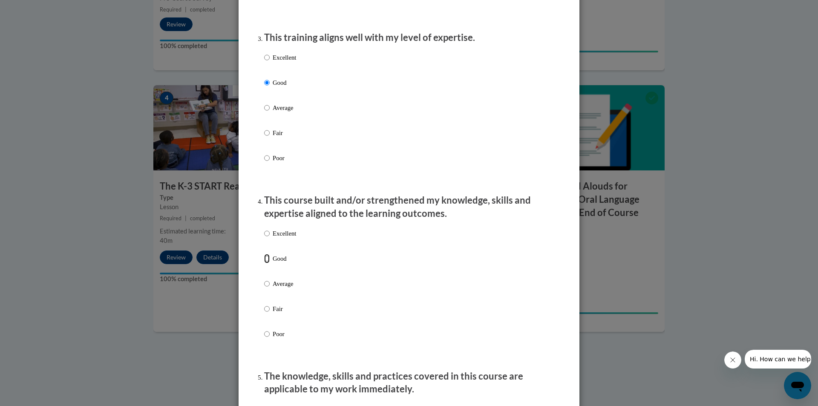
click at [264, 263] on input "Good" at bounding box center [267, 258] width 6 height 9
radio input "true"
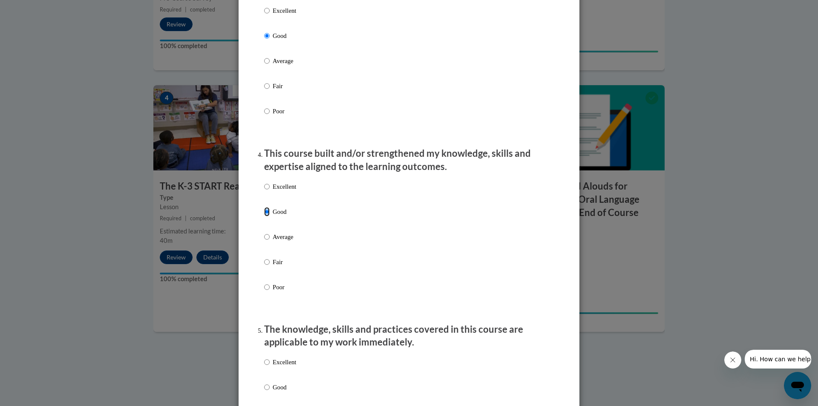
scroll to position [596, 0]
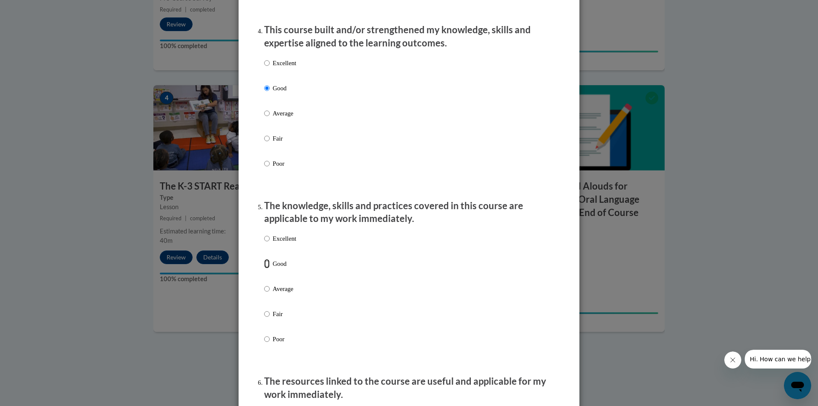
click at [264, 268] on input "Good" at bounding box center [267, 263] width 6 height 9
radio input "true"
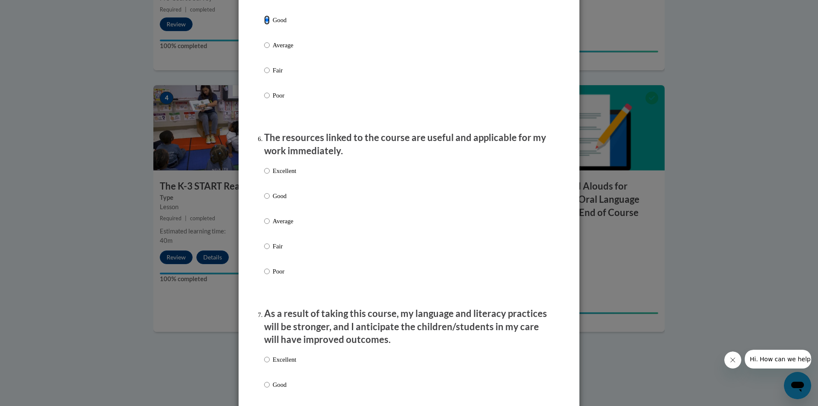
scroll to position [852, 0]
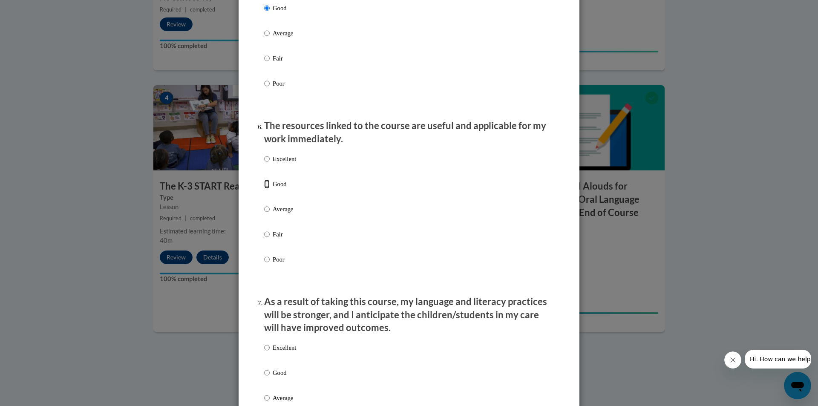
click at [265, 189] on input "Good" at bounding box center [267, 183] width 6 height 9
radio input "true"
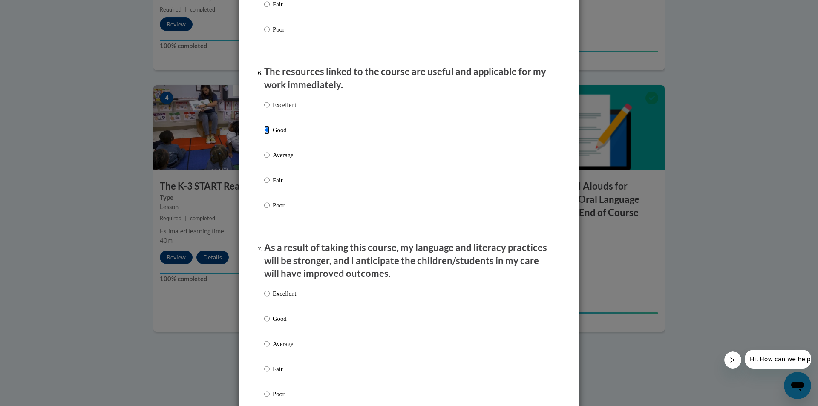
scroll to position [980, 0]
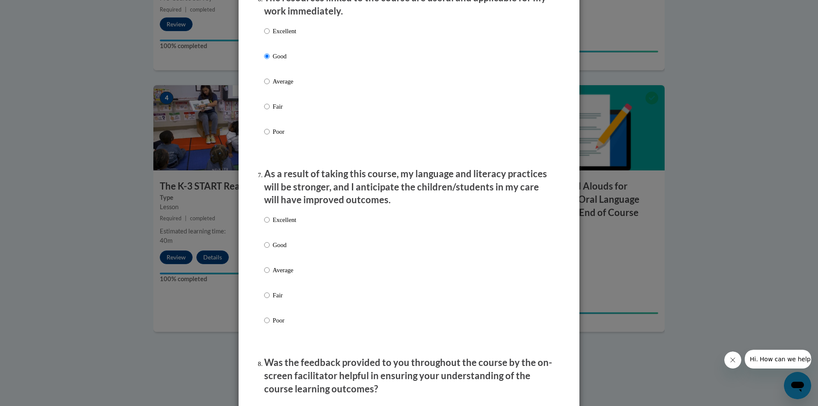
click at [267, 249] on label "Good" at bounding box center [280, 251] width 32 height 23
click at [267, 249] on input "Good" at bounding box center [267, 244] width 6 height 9
radio input "true"
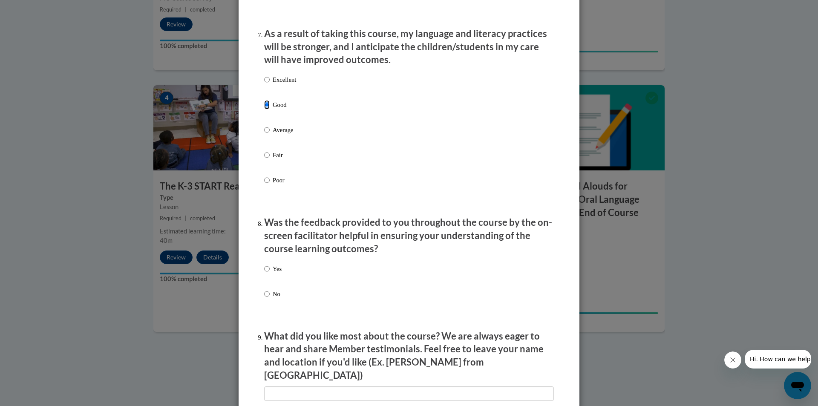
scroll to position [1150, 0]
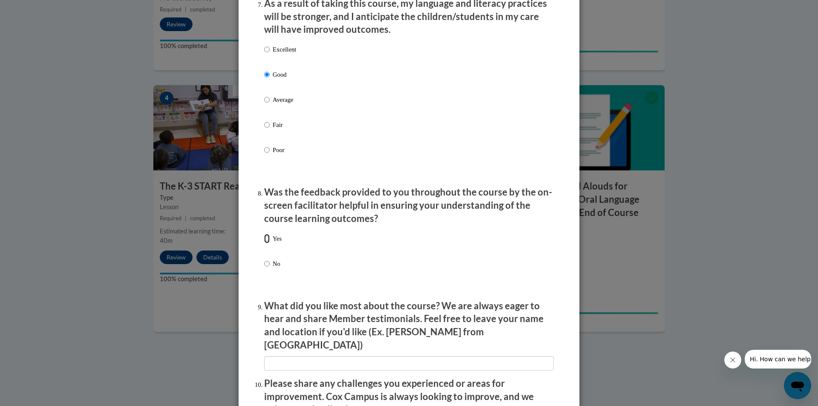
click at [266, 243] on input "Yes" at bounding box center [267, 238] width 6 height 9
radio input "true"
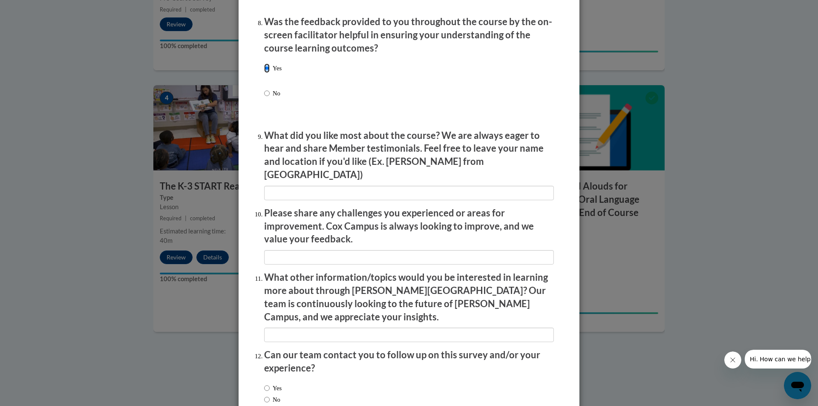
scroll to position [1364, 0]
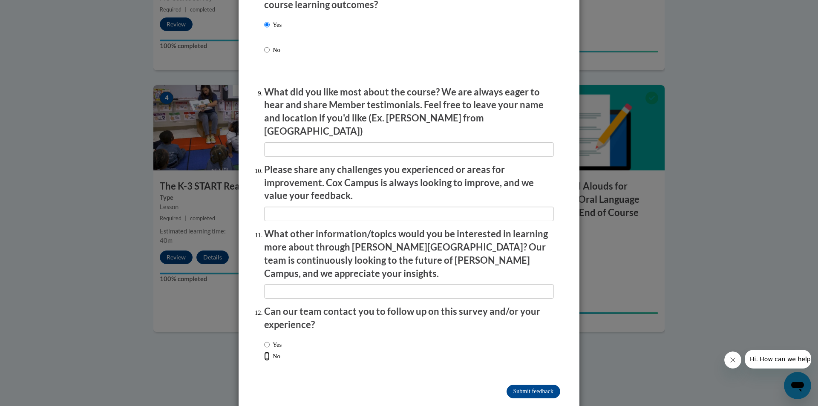
click at [265, 351] on input "No" at bounding box center [267, 355] width 6 height 9
radio input "true"
click at [527, 385] on input "Submit feedback" at bounding box center [533, 392] width 54 height 14
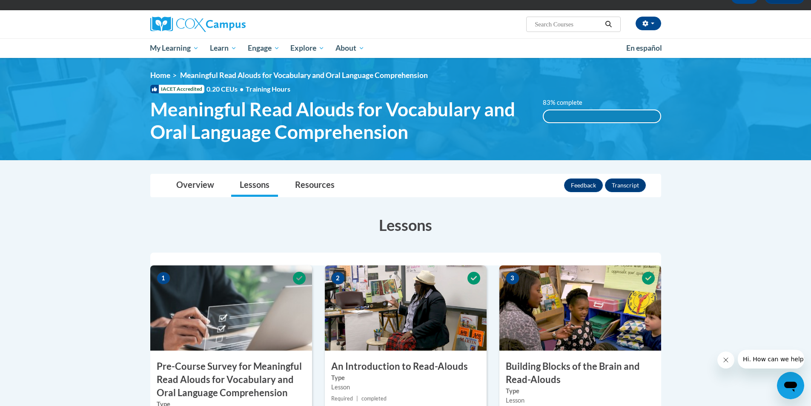
scroll to position [43, 0]
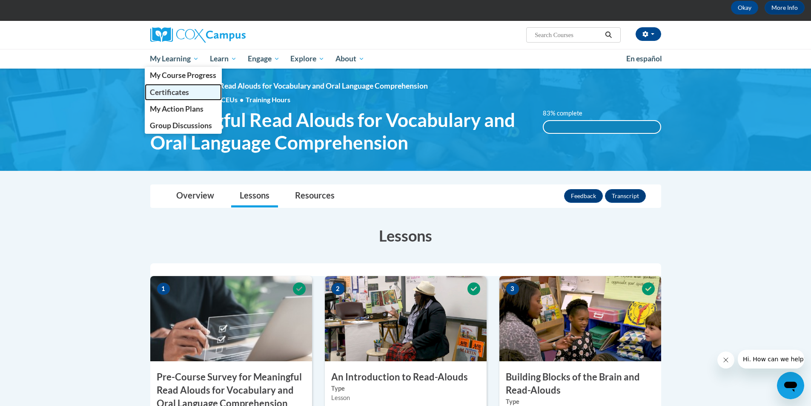
click at [181, 92] on span "Certificates" at bounding box center [169, 92] width 39 height 9
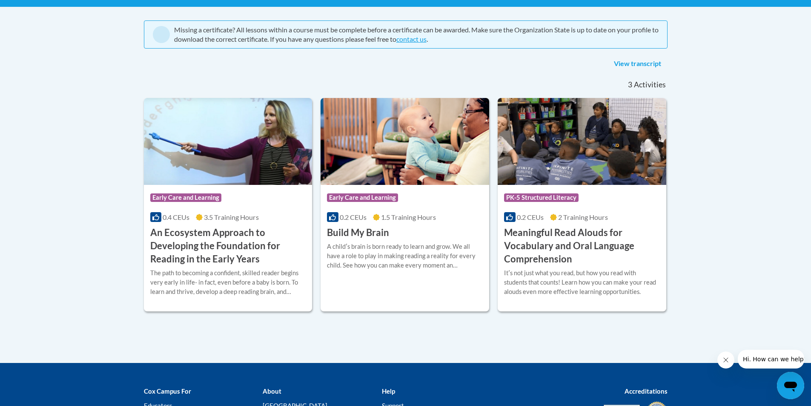
scroll to position [213, 0]
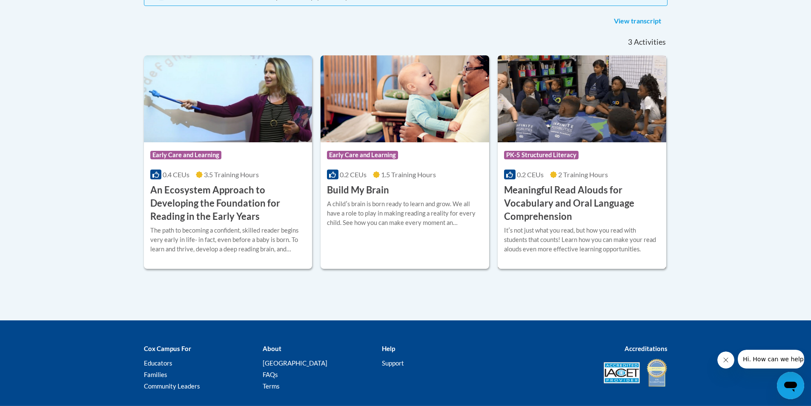
click at [536, 228] on div "Itʹs not just what you read, but how you read with students that counts! Learn …" at bounding box center [582, 240] width 156 height 28
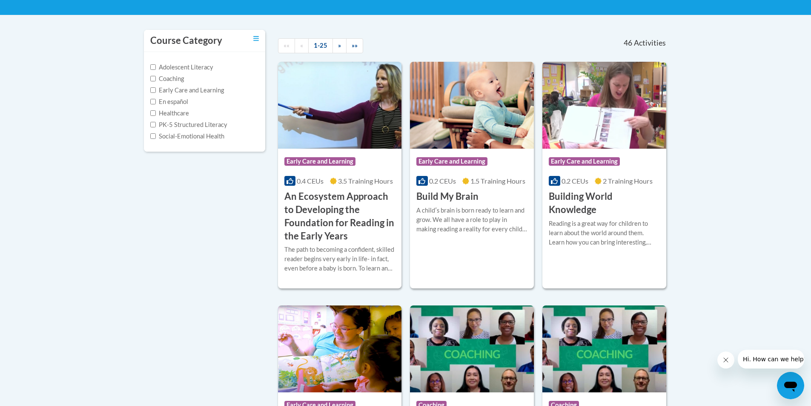
scroll to position [170, 0]
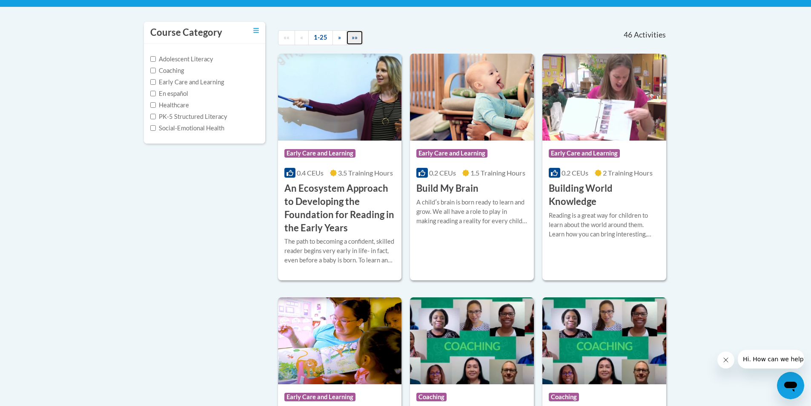
click at [356, 38] on span "»»" at bounding box center [355, 37] width 6 height 7
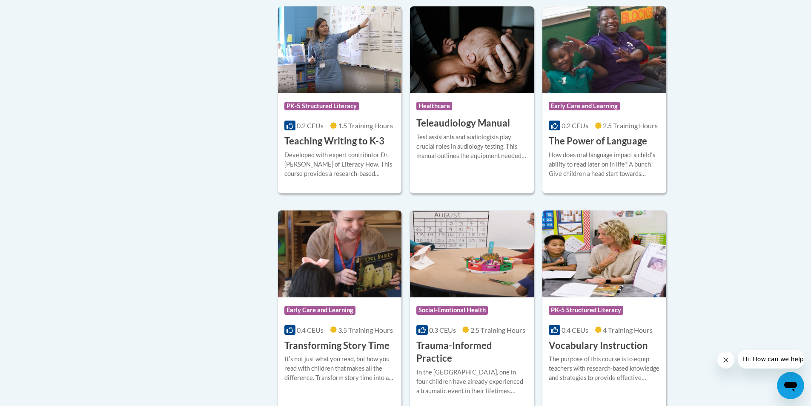
scroll to position [1320, 0]
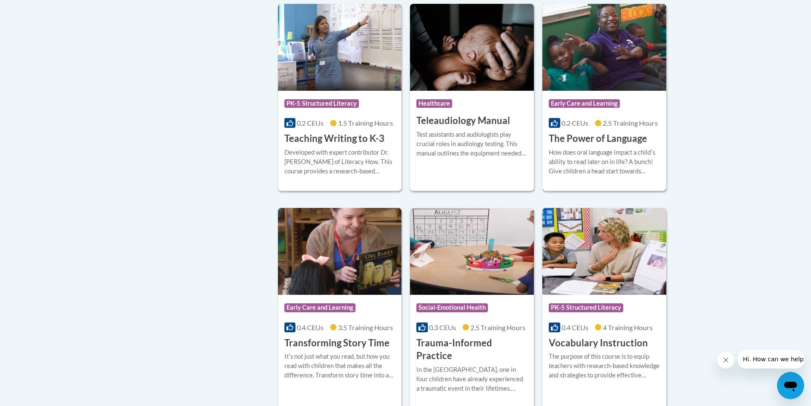
click at [602, 145] on div "More Info Enroll How does oral language impact a childʹs ability to read later …" at bounding box center [605, 166] width 124 height 43
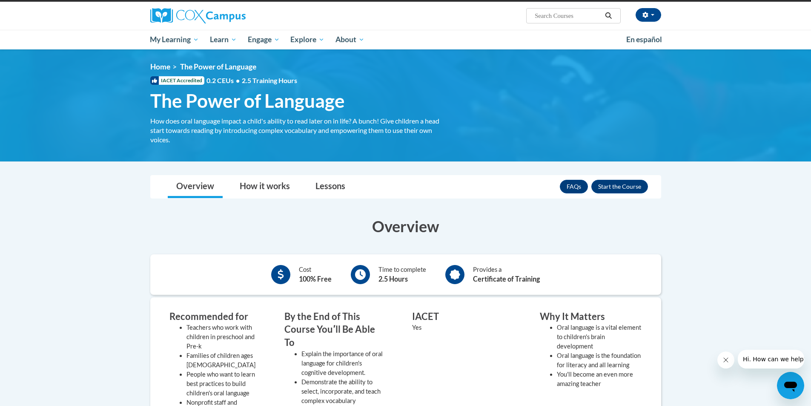
scroll to position [85, 0]
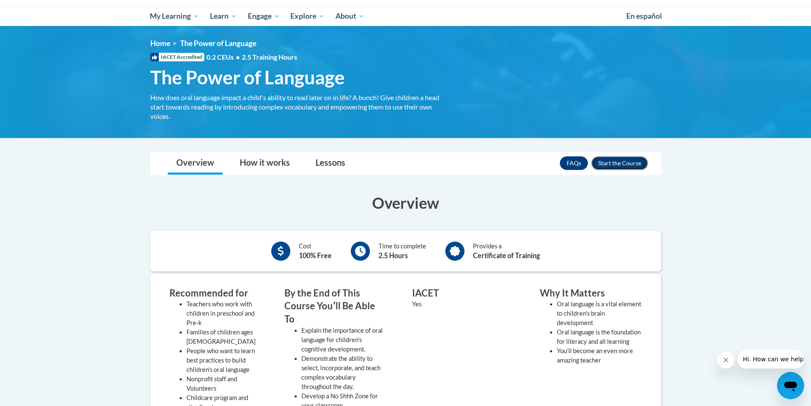
click at [618, 165] on button "Enroll" at bounding box center [620, 163] width 57 height 14
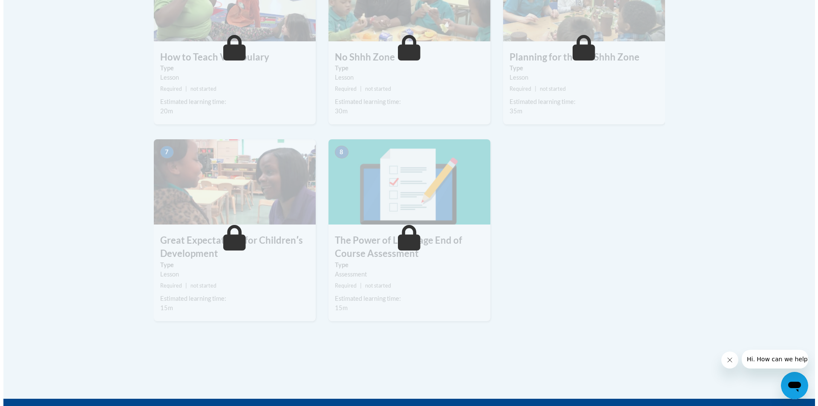
scroll to position [341, 0]
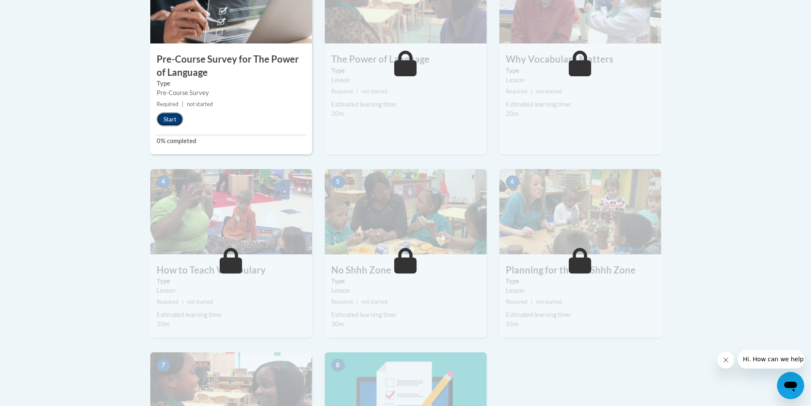
click at [165, 120] on button "Start" at bounding box center [170, 119] width 26 height 14
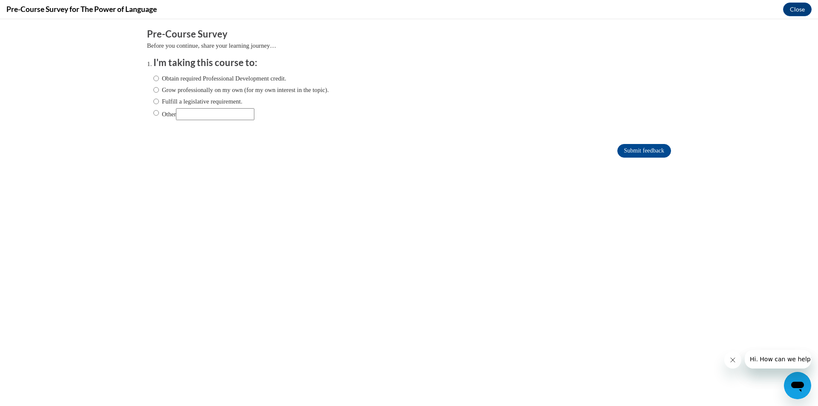
scroll to position [0, 0]
click at [153, 79] on input "Obtain required Professional Development credit." at bounding box center [156, 78] width 6 height 9
radio input "true"
click at [658, 150] on input "Submit feedback" at bounding box center [644, 151] width 54 height 14
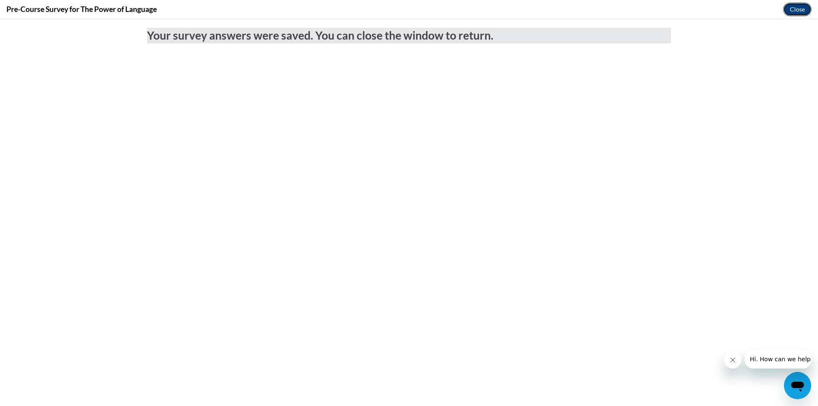
click at [793, 8] on button "Close" at bounding box center [797, 10] width 29 height 14
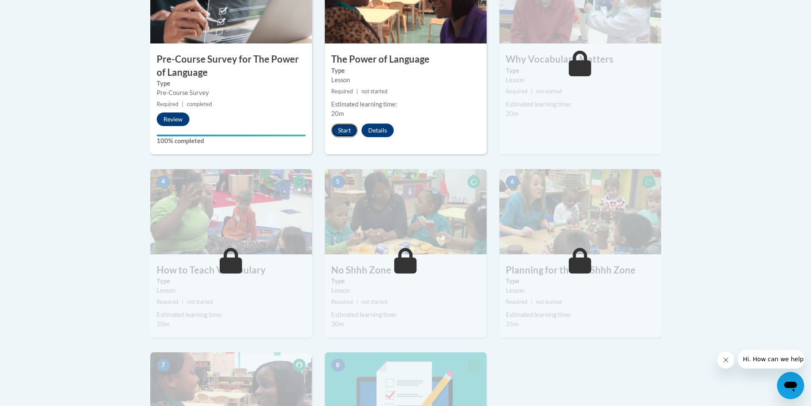
click at [345, 130] on button "Start" at bounding box center [344, 131] width 26 height 14
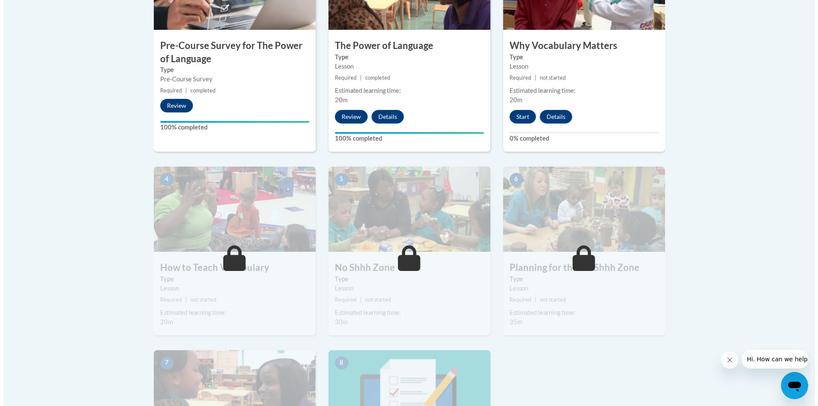
scroll to position [341, 0]
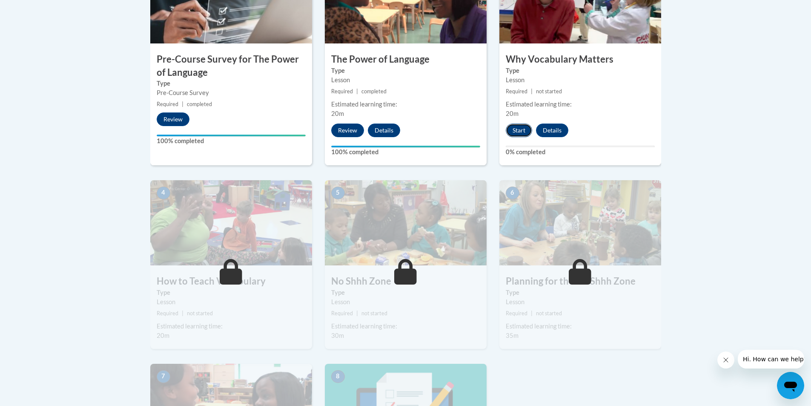
click at [519, 131] on button "Start" at bounding box center [519, 131] width 26 height 14
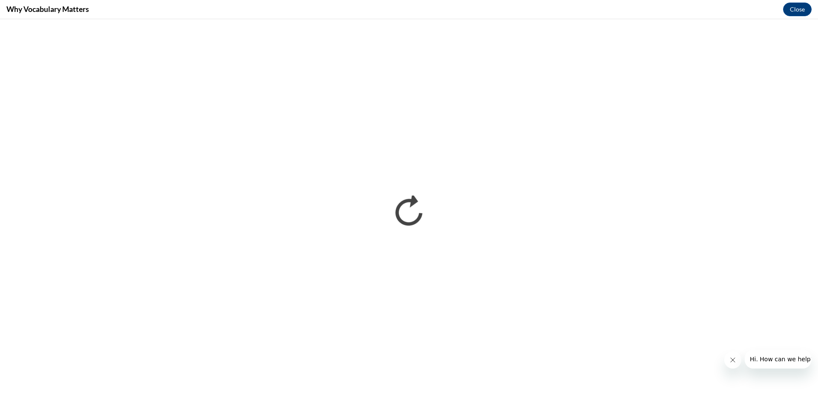
scroll to position [0, 0]
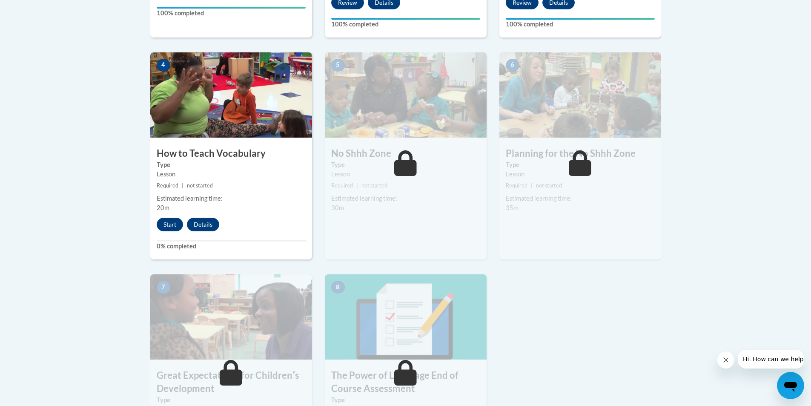
scroll to position [511, 0]
